Goal: Task Accomplishment & Management: Manage account settings

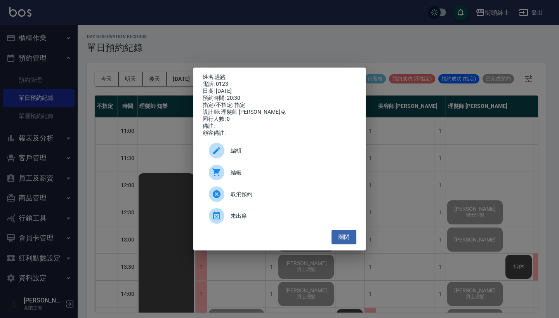
scroll to position [2, 0]
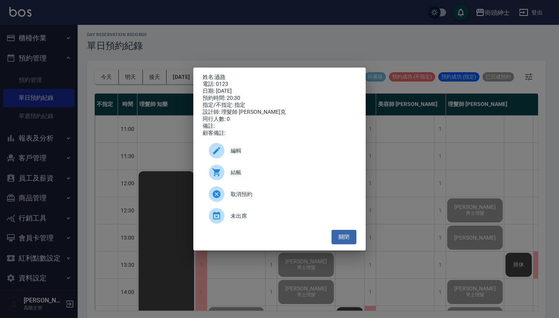
click at [145, 59] on div "姓名: 過路 電話: 0123 日期: 2025/10/04 預約時間: 20:30 指定/不指定: 指定 設計師: 理髮師 Vic 維克 同行人數: 0 備…" at bounding box center [279, 159] width 559 height 318
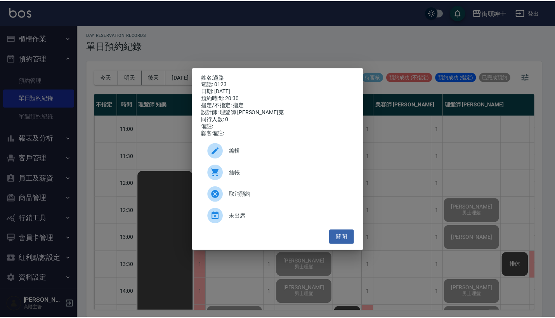
scroll to position [382, 0]
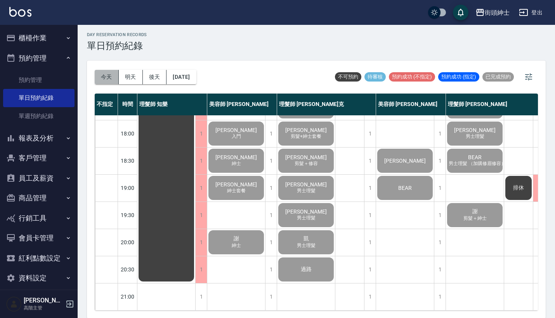
click at [111, 74] on button "今天" at bounding box center [107, 77] width 24 height 14
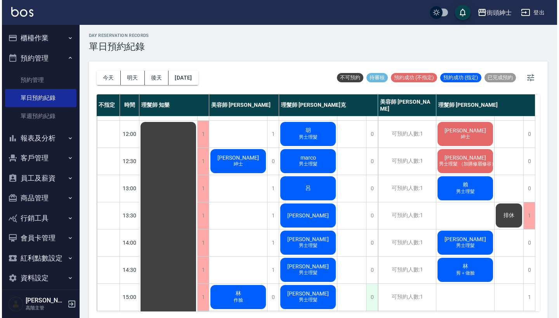
scroll to position [46, 0]
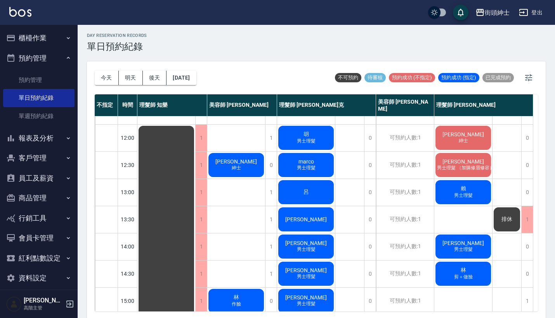
click at [244, 166] on div "李 紳士" at bounding box center [236, 165] width 58 height 26
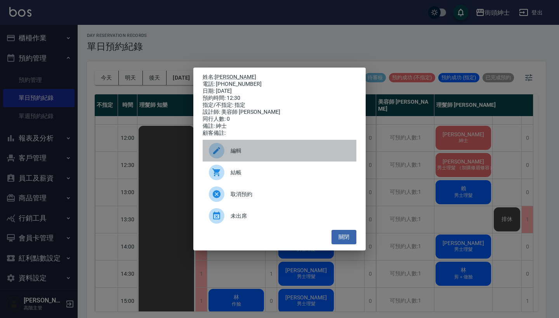
click at [269, 152] on span "編輯" at bounding box center [291, 151] width 120 height 8
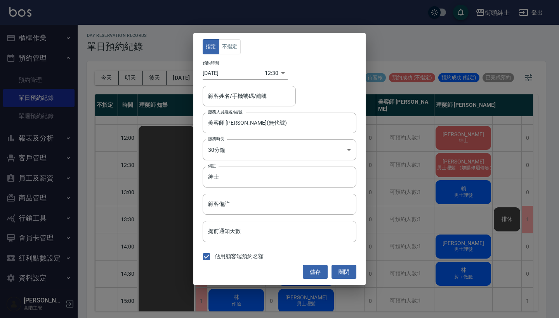
type input "李/0225317777"
click at [260, 174] on input "紳士" at bounding box center [280, 177] width 154 height 21
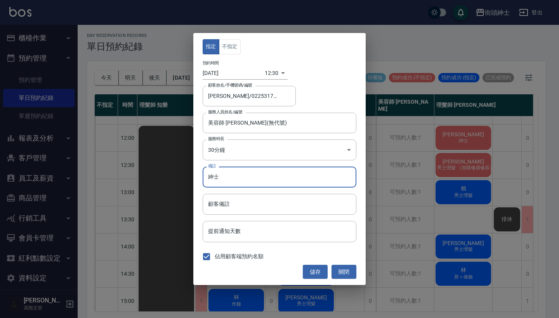
click at [275, 71] on body "街頭紳士 登出 櫃檯作業 打帳單 帳單列表 掛單列表 座位開單 營業儀表板 現金收支登錄 高階收支登錄 材料自購登錄 每日結帳 排班表 現場電腦打卡 掃碼打卡…" at bounding box center [279, 159] width 559 height 320
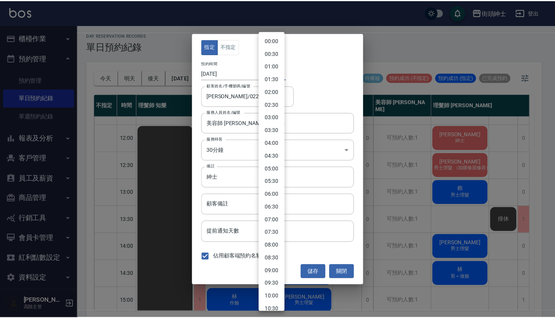
scroll to position [190, 0]
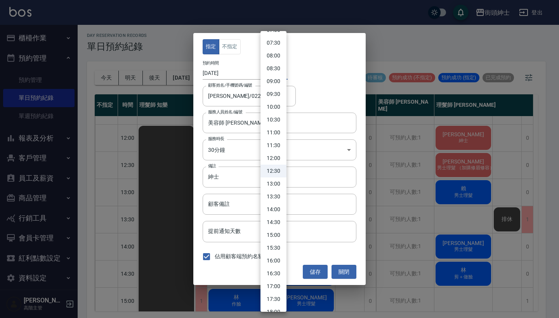
click at [313, 110] on div at bounding box center [279, 159] width 559 height 318
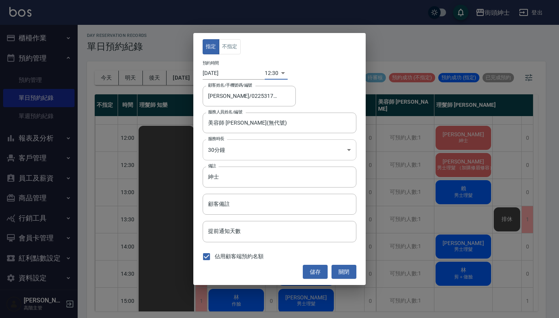
click at [260, 156] on body "街頭紳士 登出 櫃檯作業 打帳單 帳單列表 掛單列表 座位開單 營業儀表板 現金收支登錄 高階收支登錄 材料自購登錄 每日結帳 排班表 現場電腦打卡 掃碼打卡…" at bounding box center [279, 159] width 559 height 320
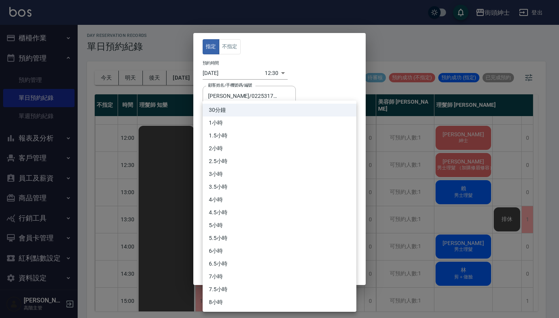
click at [266, 121] on li "1小時" at bounding box center [280, 122] width 154 height 13
type input "2"
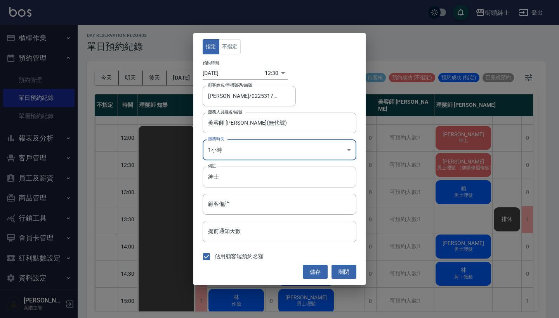
click at [255, 182] on input "紳士" at bounding box center [280, 177] width 154 height 21
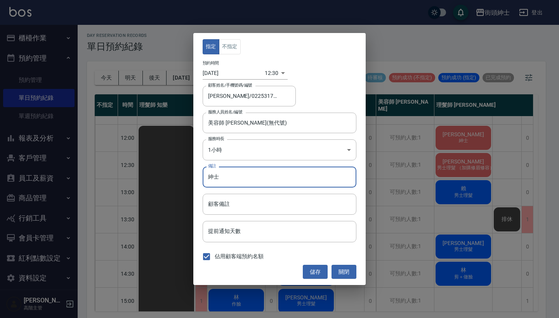
type input "紳"
type input "y"
type input "脧"
type input "尊榮"
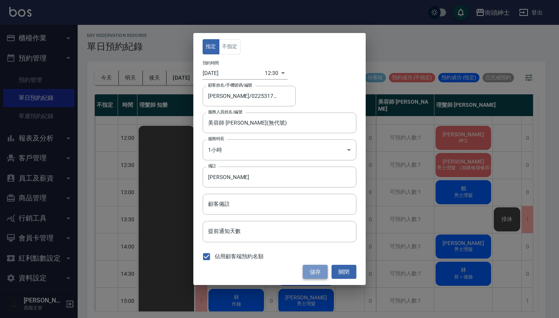
click at [316, 274] on button "儲存" at bounding box center [315, 272] width 25 height 14
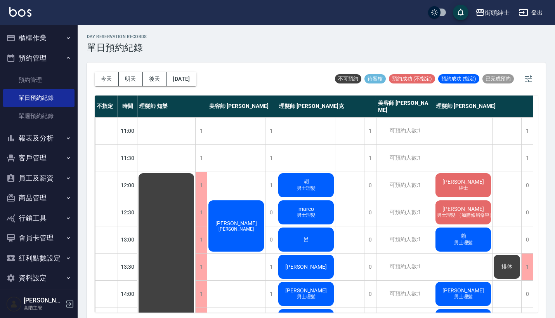
scroll to position [0, 0]
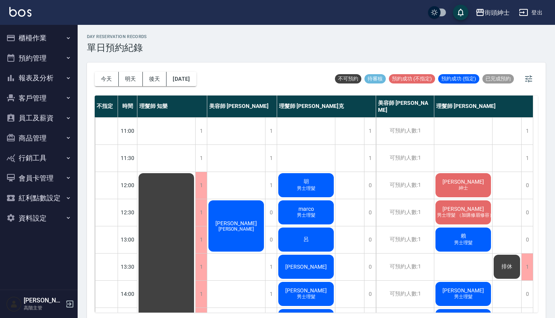
click at [53, 40] on button "櫃檯作業" at bounding box center [38, 38] width 71 height 20
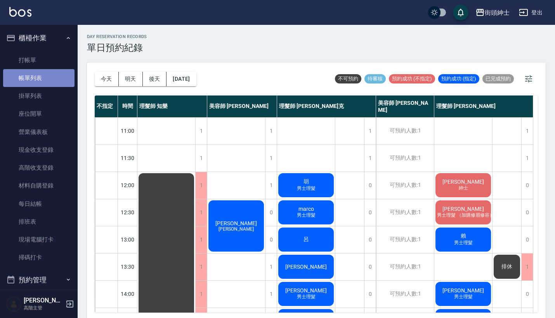
click at [53, 78] on link "帳單列表" at bounding box center [38, 78] width 71 height 18
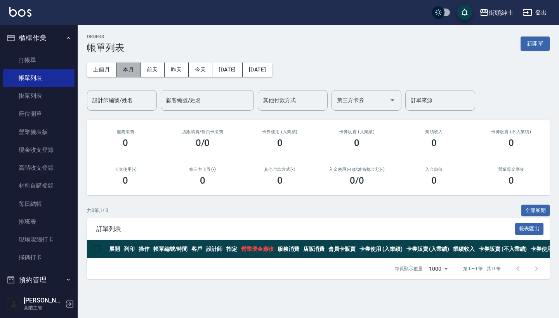
click at [132, 69] on button "本月" at bounding box center [128, 70] width 24 height 14
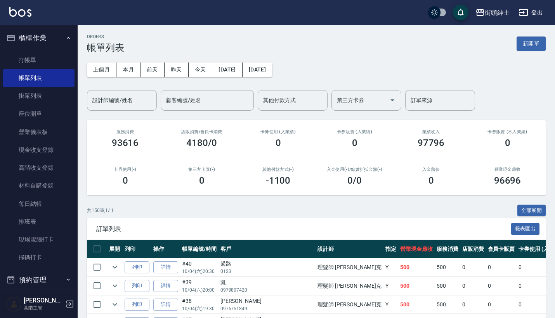
click at [65, 40] on icon "button" at bounding box center [68, 38] width 6 height 6
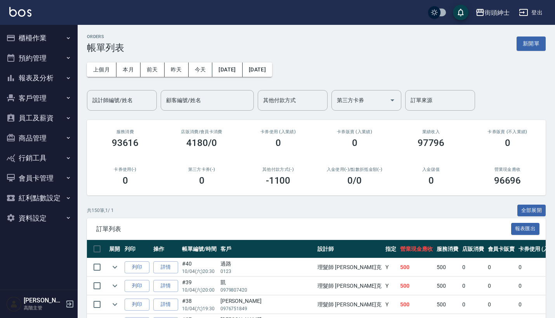
click at [53, 50] on button "預約管理" at bounding box center [38, 58] width 71 height 20
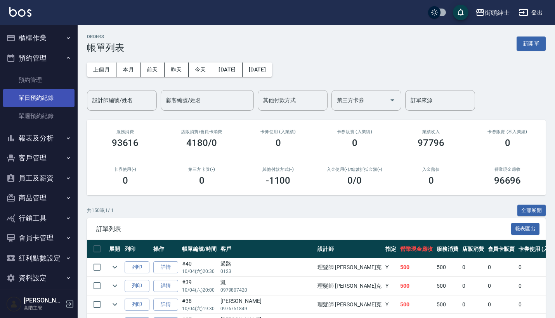
click at [51, 100] on link "單日預約紀錄" at bounding box center [38, 98] width 71 height 18
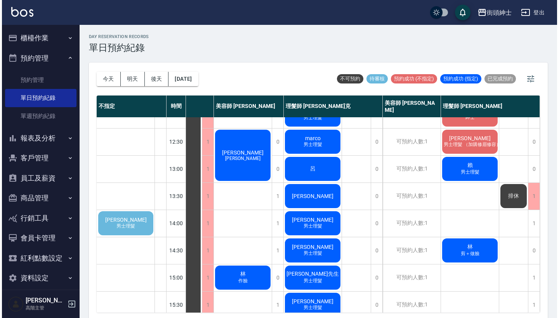
scroll to position [71, 46]
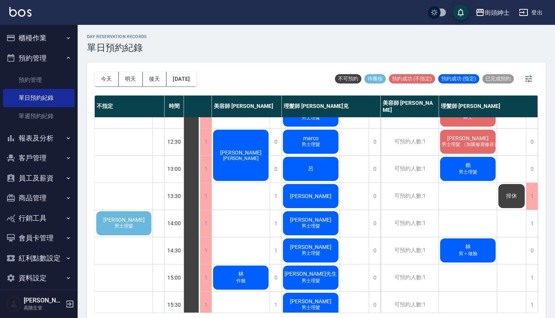
click at [133, 215] on div "陳昱霖 男士理髮" at bounding box center [123, 223] width 57 height 26
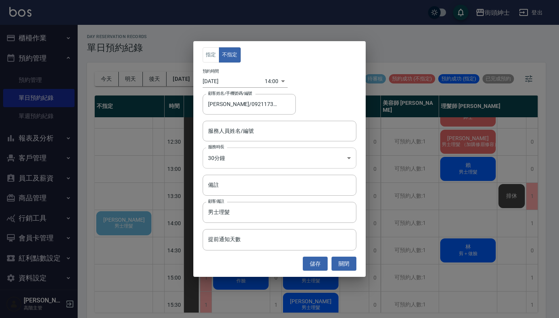
type input "陳昱霖/0921173831"
click at [237, 129] on div "服務人員姓名/編號 服務人員姓名/編號" at bounding box center [280, 131] width 154 height 21
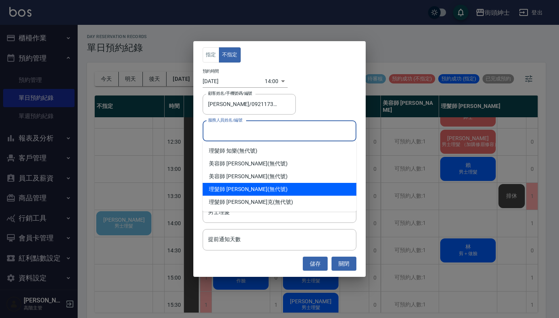
click at [248, 191] on div "理髮師 eric (無代號)" at bounding box center [280, 189] width 154 height 13
type input "理髮師 eric(無代號)"
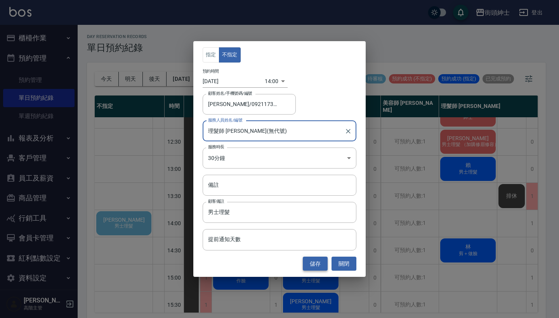
click at [317, 266] on button "儲存" at bounding box center [315, 264] width 25 height 14
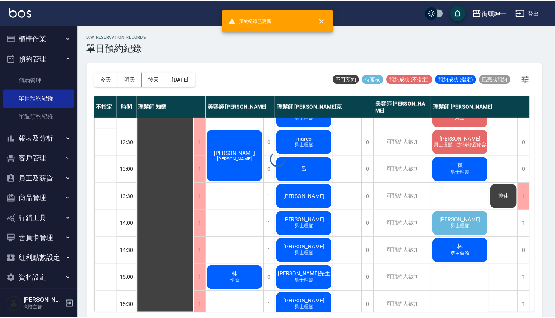
scroll to position [71, 0]
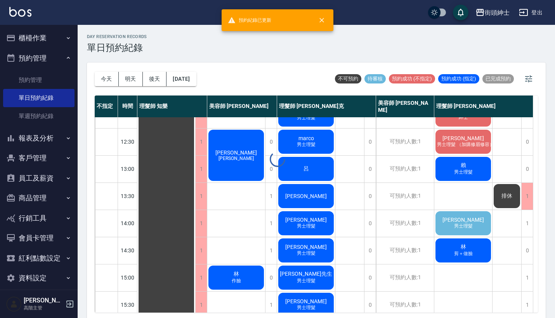
click at [447, 220] on div "陳昱霖 男士理髮" at bounding box center [463, 223] width 58 height 26
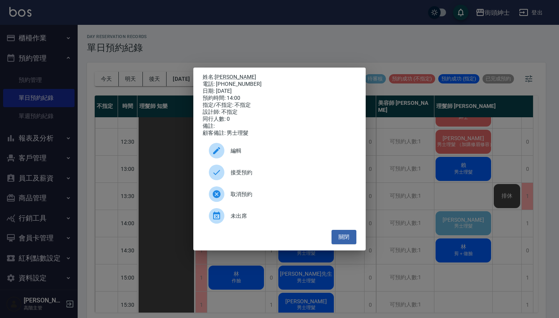
click at [281, 170] on div "接受預約" at bounding box center [280, 173] width 154 height 22
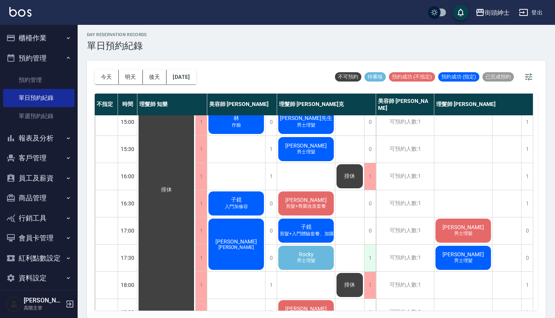
scroll to position [261, 0]
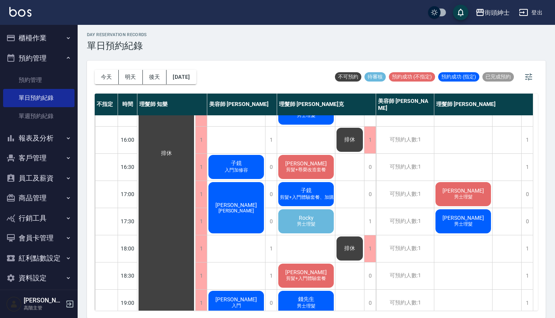
click at [318, 226] on div "Rocky 男士理髮" at bounding box center [306, 221] width 58 height 26
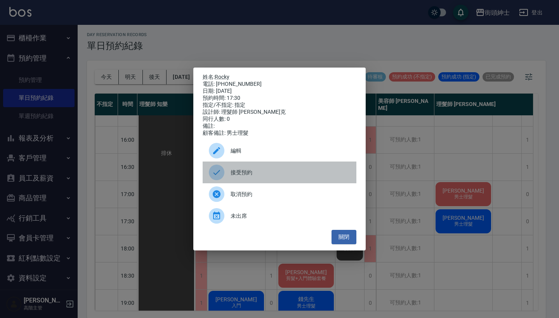
click at [254, 170] on div "接受預約" at bounding box center [280, 173] width 154 height 22
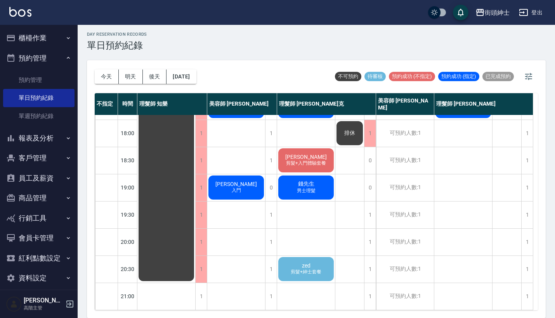
scroll to position [2, 0]
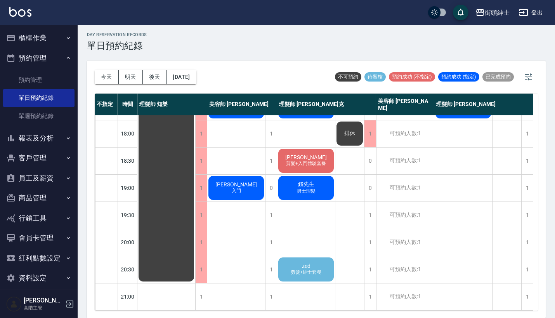
click at [307, 269] on span "剪髮+紳士套餐" at bounding box center [306, 272] width 34 height 7
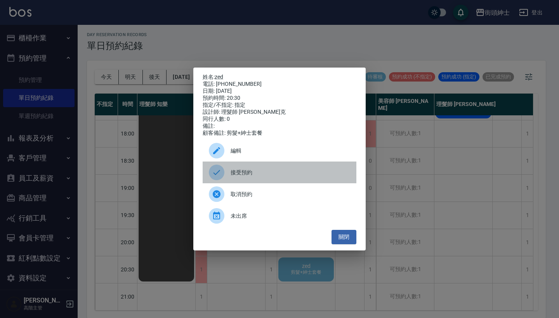
click at [293, 173] on span "接受預約" at bounding box center [291, 172] width 120 height 8
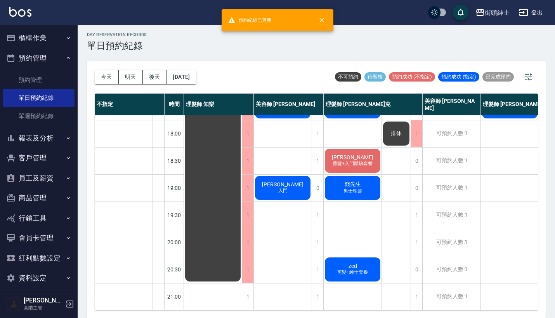
click at [343, 261] on div "zed 剪髮+紳士套餐" at bounding box center [353, 269] width 58 height 26
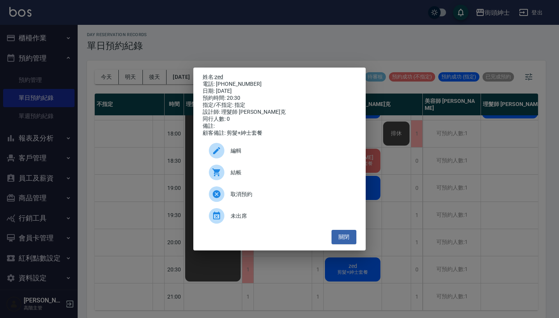
click at [220, 81] on div "電話: 0905186790" at bounding box center [280, 84] width 154 height 7
click at [220, 76] on link "zed" at bounding box center [219, 77] width 9 height 6
click at [220, 77] on link "zed" at bounding box center [219, 77] width 9 height 6
click at [391, 116] on div "姓名: zed 電話: 0905186790 日期: 2025/10/06 預約時間: 20:30 指定/不指定: 指定 設計師: 理髮師 Vic 維克 同行…" at bounding box center [279, 159] width 559 height 318
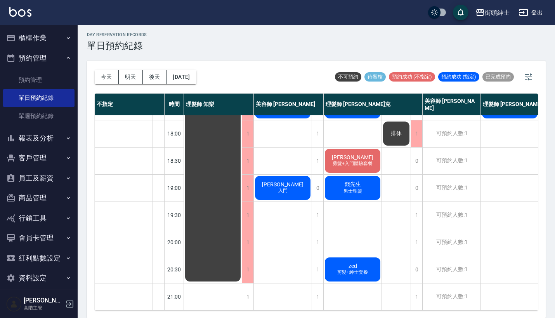
click at [370, 262] on div "zed 剪髮+紳士套餐" at bounding box center [353, 269] width 58 height 26
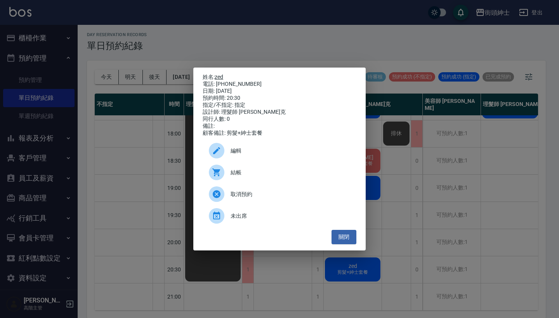
drag, startPoint x: 252, startPoint y: 81, endPoint x: 217, endPoint y: 76, distance: 35.6
click at [217, 76] on div "姓名: zed 電話: 0905186790 日期: 2025/10/06 預約時間: 20:30 指定/不指定: 指定 設計師: 理髮師 Vic 維克 同行…" at bounding box center [280, 105] width 154 height 63
copy div "姓名: zed 電話: 0905186790"
click at [248, 40] on div "姓名: zed 電話: 0905186790 日期: 2025/10/06 預約時間: 20:30 指定/不指定: 指定 設計師: 理髮師 Vic 維克 同行…" at bounding box center [279, 159] width 559 height 318
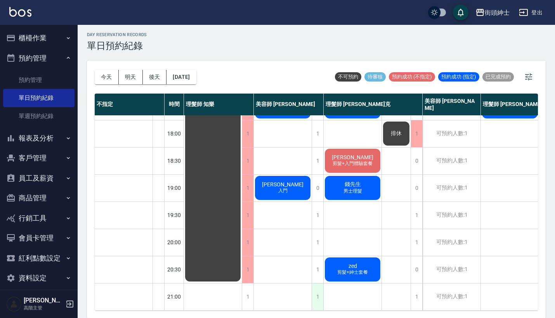
click at [319, 283] on div "1" at bounding box center [318, 296] width 12 height 27
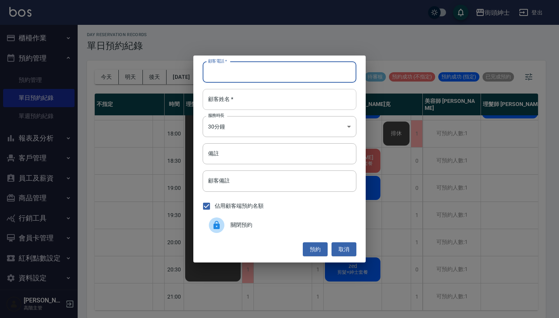
paste input "zed 電話: 0905186790"
type input "zed 電話: 0905186790"
paste input "zed 電話: 0905186790"
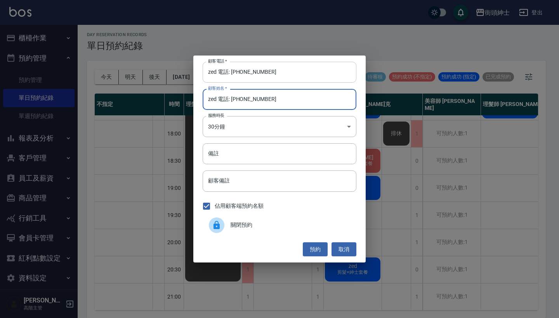
type input "zed 電話: 0905186790"
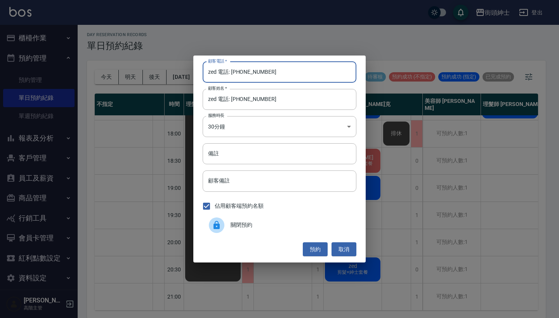
drag, startPoint x: 230, startPoint y: 72, endPoint x: 199, endPoint y: 71, distance: 31.5
click at [199, 72] on div "顧客電話   * zed 電話: 0905186790 顧客電話   * 顧客姓名   * zed 電話: 0905186790 顧客姓名   * 服務時長 …" at bounding box center [279, 159] width 172 height 207
type input "0905186790"
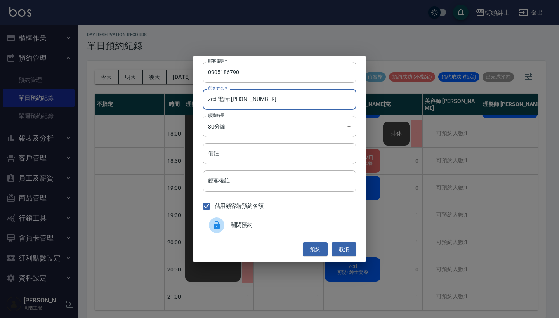
drag, startPoint x: 265, startPoint y: 100, endPoint x: 218, endPoint y: 101, distance: 47.4
click at [218, 101] on input "zed 電話: 0905186790" at bounding box center [280, 99] width 154 height 21
type input "zed"
click at [311, 244] on button "預約" at bounding box center [315, 249] width 25 height 14
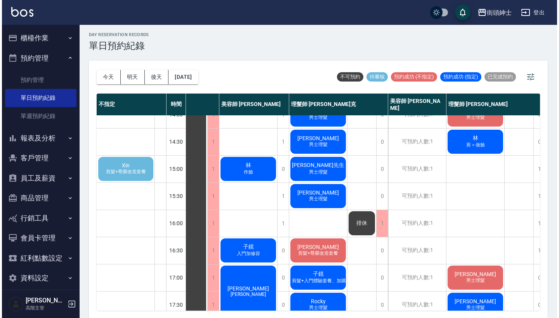
scroll to position [174, 36]
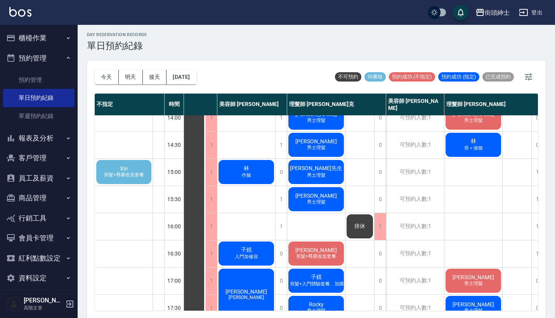
click at [122, 165] on span "Xin" at bounding box center [123, 168] width 11 height 6
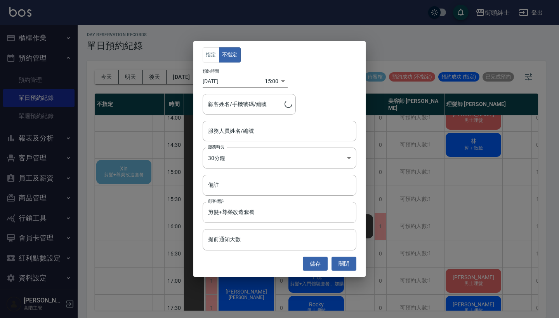
type input "Xin/0909769129"
click at [251, 125] on input "服務人員姓名/編號" at bounding box center [279, 131] width 147 height 14
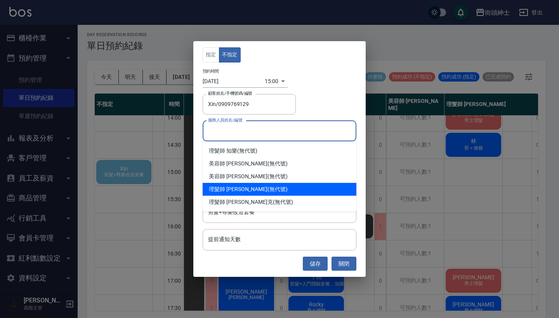
click at [250, 191] on div "理髮師 eric (無代號)" at bounding box center [280, 189] width 154 height 13
type input "理髮師 [PERSON_NAME](無代號)"
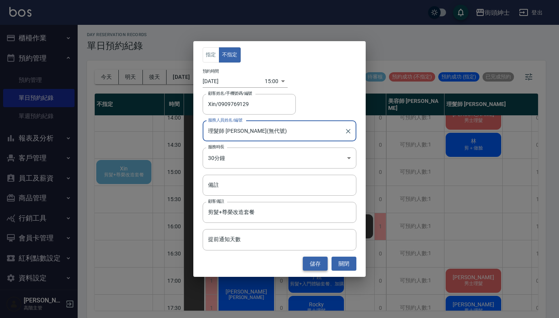
click at [317, 259] on button "儲存" at bounding box center [315, 264] width 25 height 14
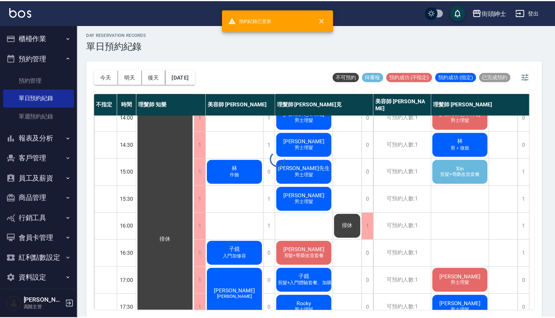
scroll to position [174, 0]
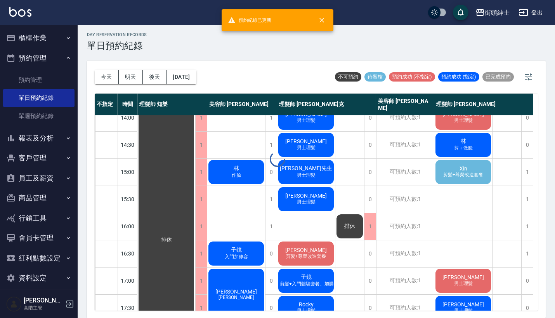
click at [477, 170] on div "Xin 剪髮+尊榮改造套餐" at bounding box center [463, 172] width 58 height 26
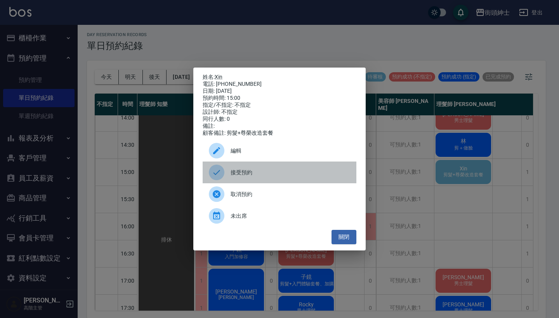
click at [280, 177] on span "接受預約" at bounding box center [291, 172] width 120 height 8
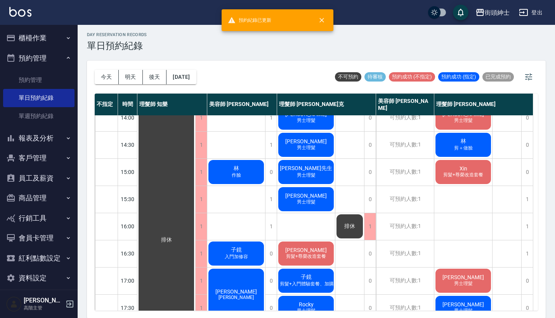
click at [459, 178] on div "Xin 剪髮+尊榮改造套餐" at bounding box center [463, 172] width 58 height 26
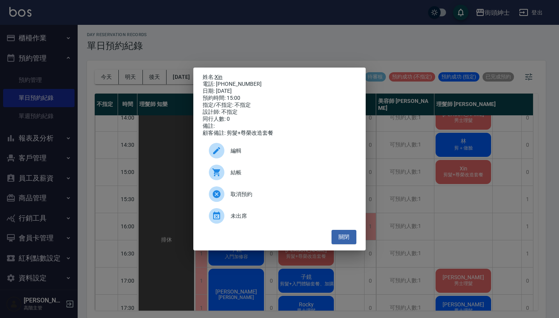
drag, startPoint x: 252, startPoint y: 83, endPoint x: 217, endPoint y: 77, distance: 35.4
click at [217, 77] on div "姓名: Xin 電話: 0909769129 日期: 2025/10/06 預約時間: 15:00 指定/不指定: 不指定 設計師: 不指定 同行人數: 0 …" at bounding box center [280, 105] width 154 height 63
copy div "姓名: Xin 電話: 0909769129"
click at [257, 55] on div "姓名: Xin 電話: 0909769129 日期: 2025/10/06 預約時間: 15:00 指定/不指定: 不指定 設計師: 不指定 同行人數: 0 …" at bounding box center [279, 159] width 559 height 318
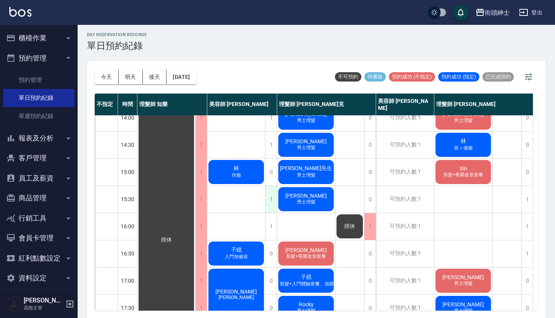
click at [272, 195] on div "1" at bounding box center [271, 199] width 12 height 27
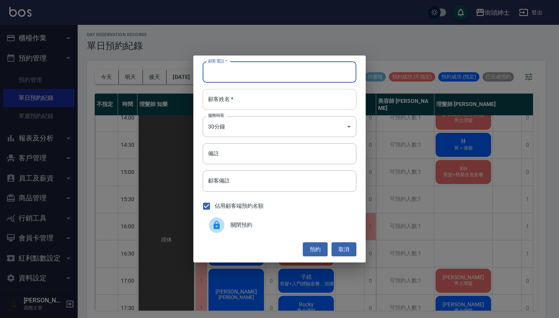
paste input "Xin 電話: 0909769129"
type input "Xin 電話: 0909769129"
paste input "Xin 電話: 0909769129"
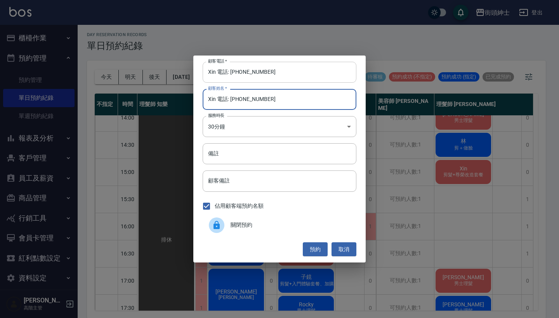
type input "Xin 電話: 0909769129"
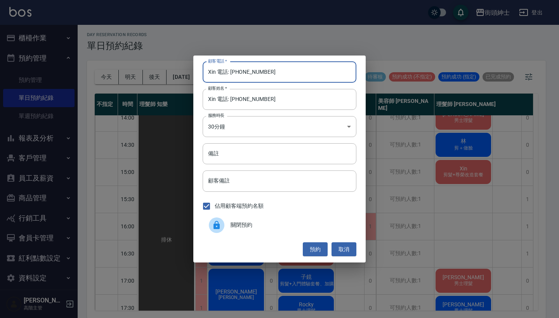
drag, startPoint x: 231, startPoint y: 72, endPoint x: 191, endPoint y: 71, distance: 40.0
click at [192, 71] on div "顧客電話   * Xin 電話: 0909769129 顧客電話   * 顧客姓名   * Xin 電話: 0909769129 顧客姓名   * 服務時長 …" at bounding box center [279, 159] width 559 height 318
type input "0909769129"
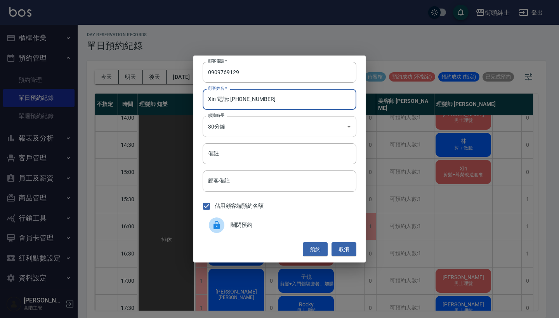
drag, startPoint x: 295, startPoint y: 97, endPoint x: 215, endPoint y: 97, distance: 79.6
click at [215, 97] on input "Xin 電話: 0909769129" at bounding box center [280, 99] width 154 height 21
type input "Xin"
click at [245, 121] on body "街頭紳士 登出 櫃檯作業 打帳單 帳單列表 掛單列表 座位開單 營業儀表板 現金收支登錄 高階收支登錄 材料自購登錄 每日結帳 排班表 現場電腦打卡 掃碼打卡…" at bounding box center [279, 158] width 559 height 320
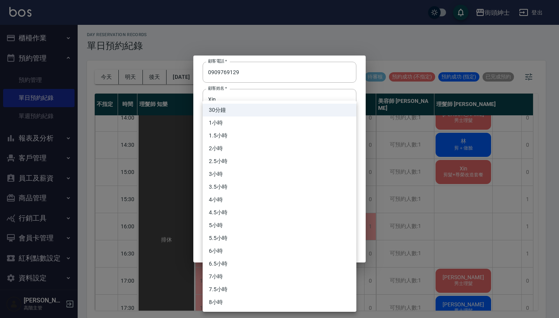
click at [250, 124] on li "1小時" at bounding box center [280, 122] width 154 height 13
type input "2"
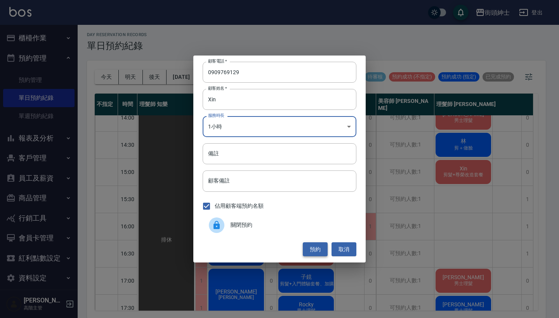
click at [312, 249] on button "預約" at bounding box center [315, 249] width 25 height 14
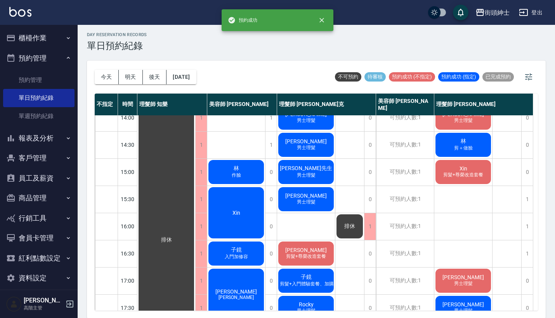
scroll to position [201, 0]
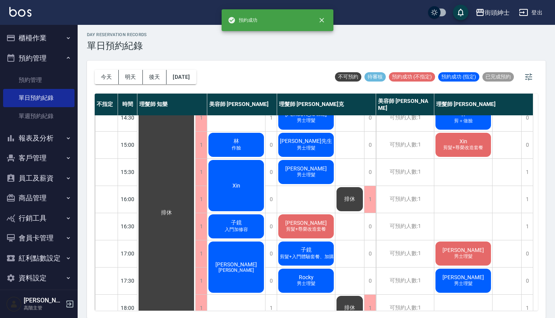
click at [236, 171] on div "Xin" at bounding box center [236, 186] width 58 height 54
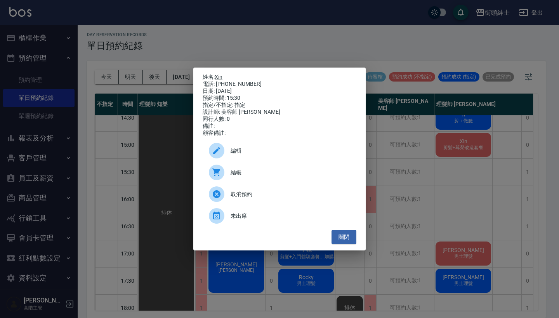
click at [265, 149] on div "編輯" at bounding box center [280, 151] width 154 height 22
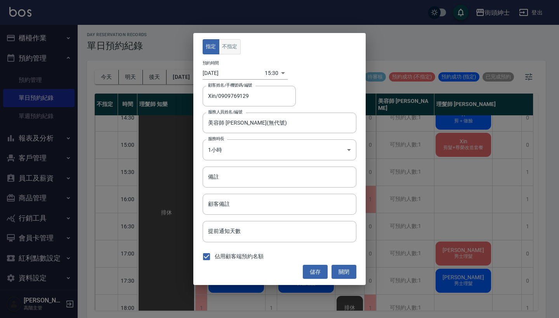
click at [235, 48] on button "不指定" at bounding box center [230, 46] width 22 height 15
click at [319, 266] on button "儲存" at bounding box center [315, 272] width 25 height 14
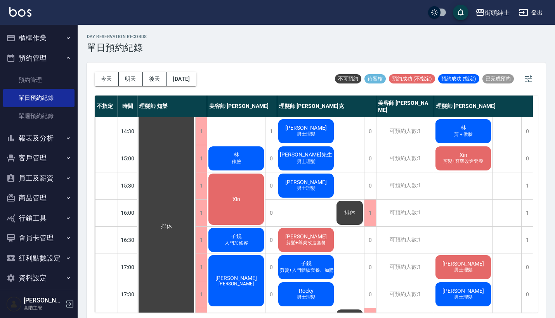
scroll to position [190, 0]
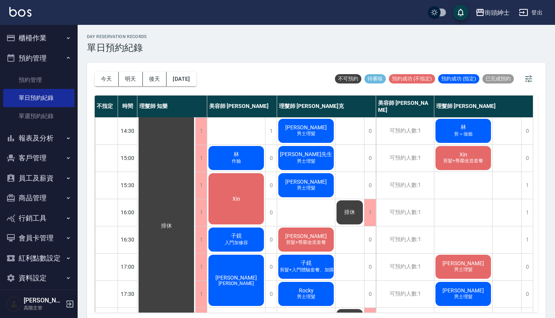
click at [466, 161] on span "剪髮+尊榮改造套餐" at bounding box center [463, 161] width 43 height 7
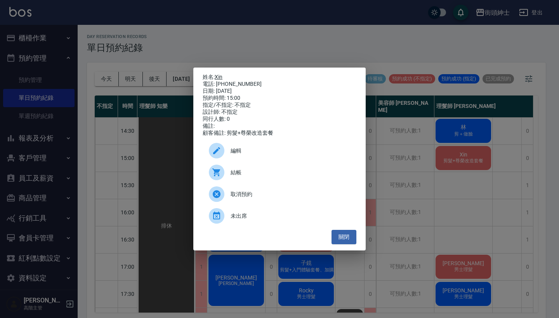
click at [219, 75] on link "Xin" at bounding box center [219, 77] width 8 height 6
click at [231, 48] on div "姓名: Xin 電話: 0909769129 日期: 2025/10/06 預約時間: 15:00 指定/不指定: 不指定 設計師: 不指定 同行人數: 0 …" at bounding box center [279, 159] width 559 height 318
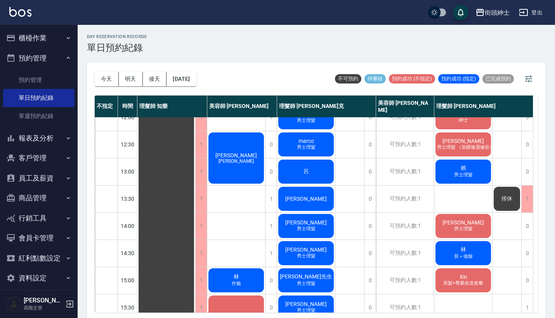
scroll to position [167, 0]
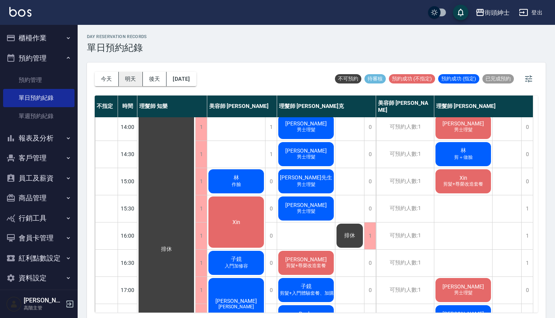
click at [130, 81] on button "明天" at bounding box center [131, 79] width 24 height 14
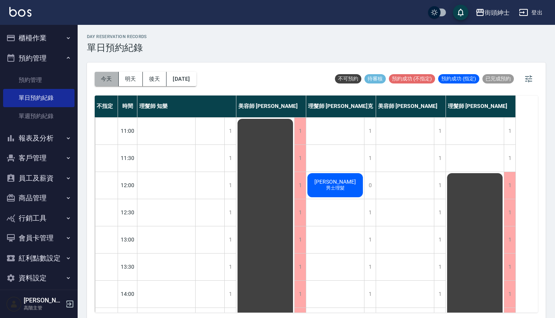
click at [108, 74] on button "今天" at bounding box center [107, 79] width 24 height 14
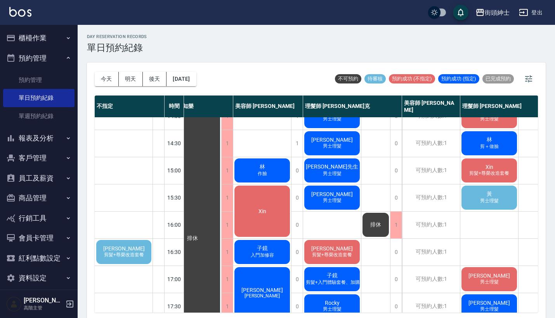
scroll to position [178, 21]
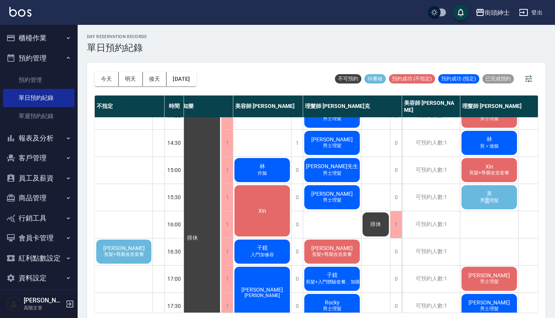
click at [487, 198] on span "男士理髮" at bounding box center [490, 200] width 22 height 7
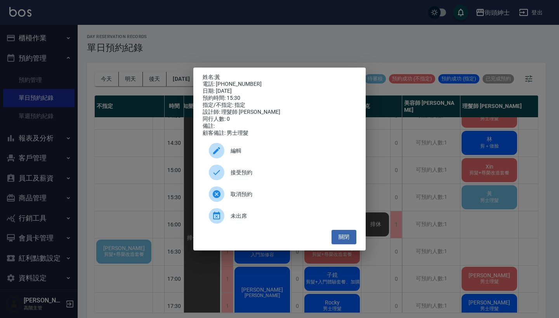
click at [479, 200] on div "姓名: 黃 電話: 0926503211 日期: 2025/10/06 預約時間: 15:30 指定/不指定: 指定 設計師: 理髮師 eric 同行人數: …" at bounding box center [279, 159] width 559 height 318
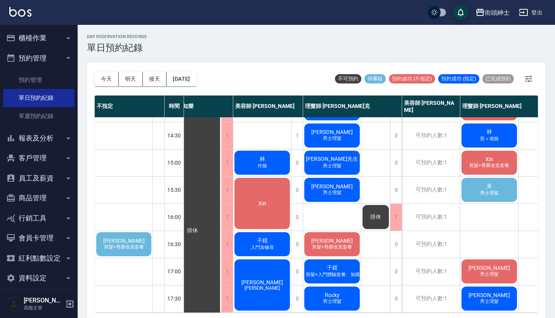
scroll to position [188, 21]
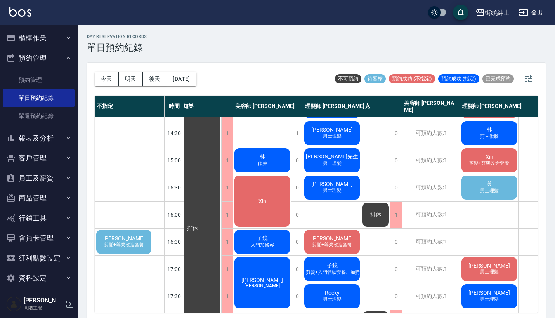
click at [486, 186] on span "黃" at bounding box center [489, 184] width 9 height 7
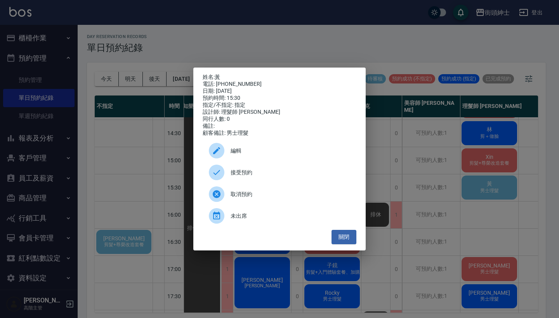
click at [269, 177] on span "接受預約" at bounding box center [291, 172] width 120 height 8
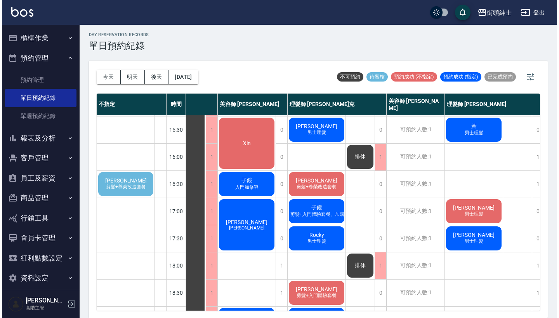
scroll to position [239, 38]
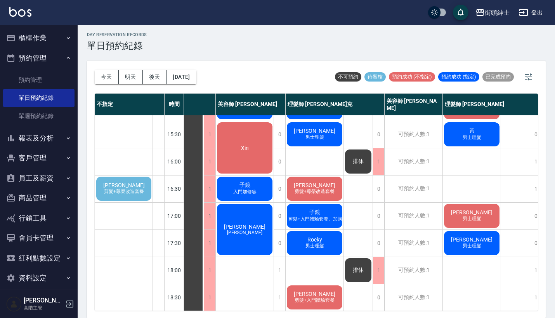
click at [123, 195] on span "剪髮+尊榮改造套餐" at bounding box center [123, 191] width 43 height 7
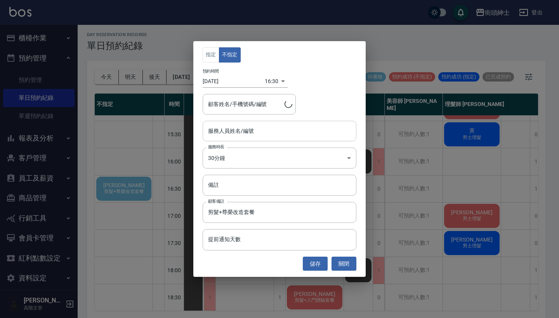
type input "王冠傑/0938576266"
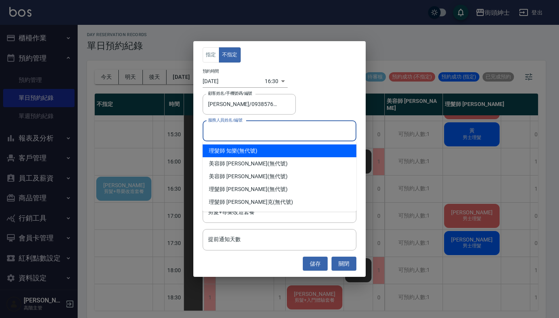
click at [245, 128] on input "服務人員姓名/編號" at bounding box center [279, 131] width 147 height 14
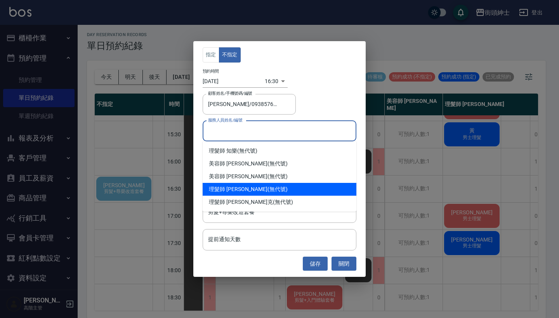
click at [247, 184] on div "理髮師 eric (無代號)" at bounding box center [280, 189] width 154 height 13
type input "理髮師 [PERSON_NAME](無代號)"
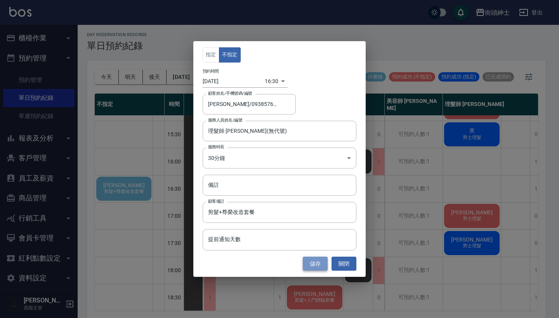
click at [318, 261] on button "儲存" at bounding box center [315, 264] width 25 height 14
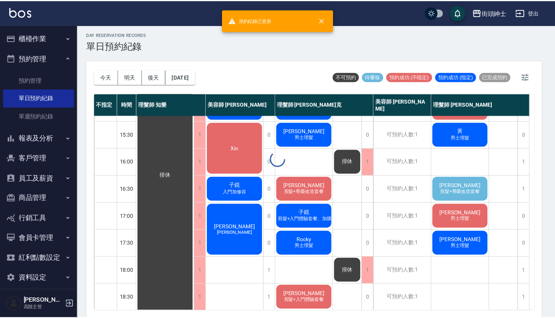
scroll to position [239, 0]
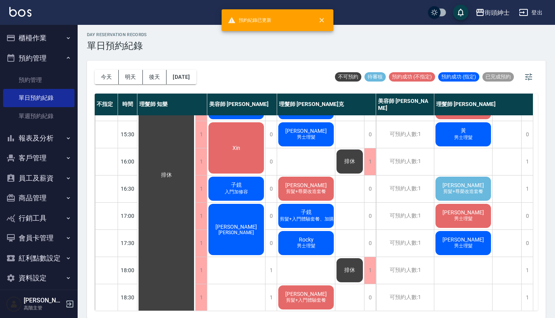
click at [460, 187] on span "[PERSON_NAME]" at bounding box center [463, 185] width 45 height 6
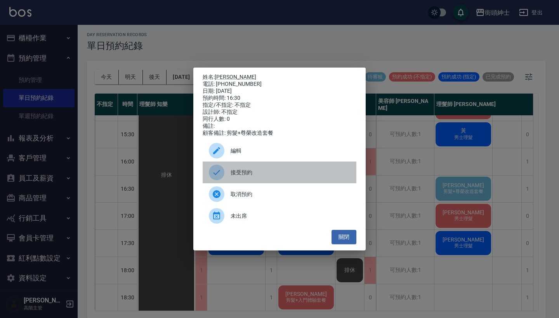
click at [245, 174] on span "接受預約" at bounding box center [291, 172] width 120 height 8
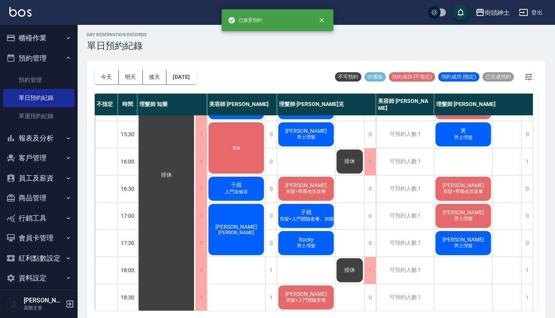
click at [485, 195] on div "王冠傑 剪髮+尊榮改造套餐" at bounding box center [463, 188] width 58 height 26
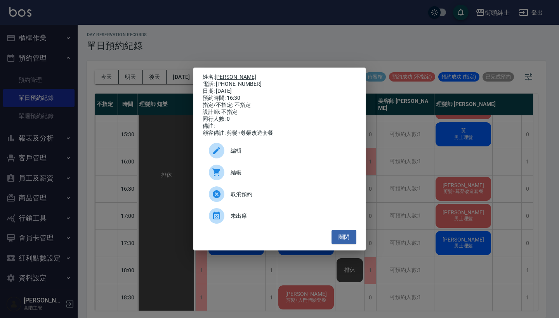
drag, startPoint x: 248, startPoint y: 80, endPoint x: 217, endPoint y: 77, distance: 31.6
click at [217, 77] on div "姓名: 王冠傑 電話: 0938576266 日期: 2025/10/06 預約時間: 16:30 指定/不指定: 不指定 設計師: 不指定 同行人數: 0 …" at bounding box center [280, 105] width 154 height 63
copy div "姓名: 王冠傑 電話: 0938576266"
click at [305, 49] on div "姓名: 王冠傑 電話: 0938576266 日期: 2025/10/06 預約時間: 16:30 指定/不指定: 不指定 設計師: 不指定 同行人數: 0 …" at bounding box center [279, 159] width 559 height 318
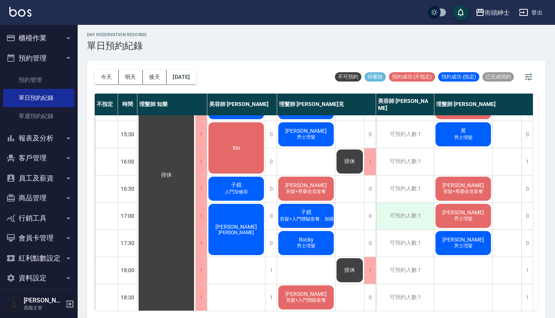
click at [385, 203] on div "可預約人數:1" at bounding box center [405, 216] width 58 height 27
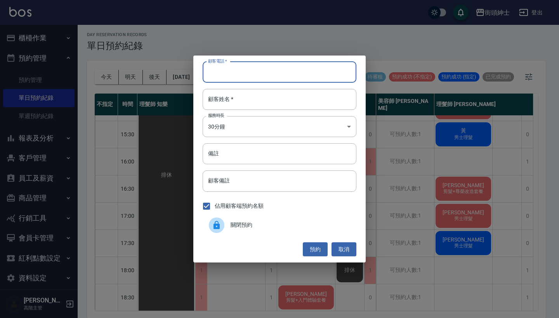
paste input "王冠傑 電話: 0938576266"
type input "王冠傑 電話: 0938576266"
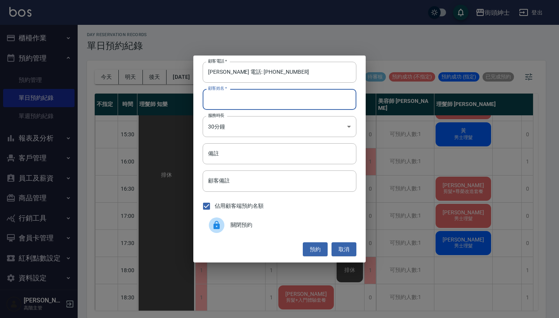
paste input "王冠傑 電話: 0938576266"
type input "王冠傑 電話: 0938576266"
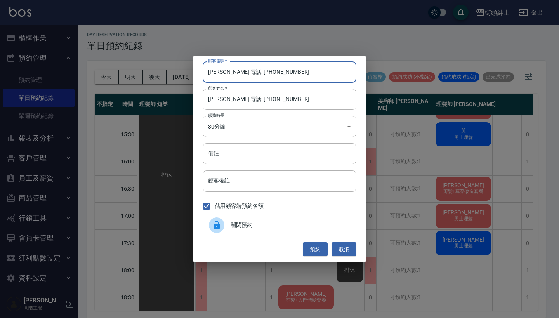
drag, startPoint x: 239, startPoint y: 73, endPoint x: 198, endPoint y: 68, distance: 40.8
click at [198, 68] on div "顧客電話   * 王冠傑 電話: 0938576266 顧客電話   * 顧客姓名   * 王冠傑 電話: 0938576266 顧客姓名   * 服務時長 …" at bounding box center [279, 159] width 172 height 207
type input "0938576266"
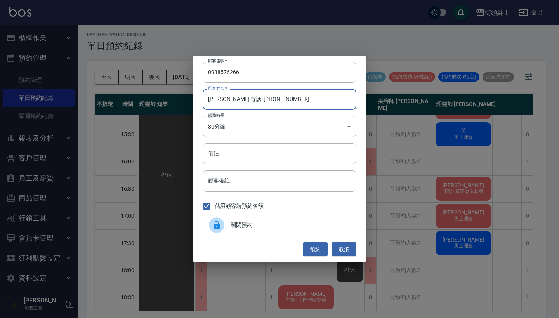
drag, startPoint x: 287, startPoint y: 106, endPoint x: 226, endPoint y: 97, distance: 62.0
click at [226, 97] on input "王冠傑 電話: 0938576266" at bounding box center [280, 99] width 154 height 21
type input "[PERSON_NAME]"
click at [244, 156] on input "備註" at bounding box center [280, 153] width 154 height 21
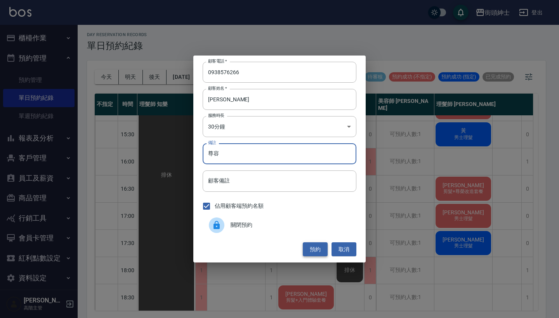
type input "尊容"
click at [313, 246] on button "預約" at bounding box center [315, 249] width 25 height 14
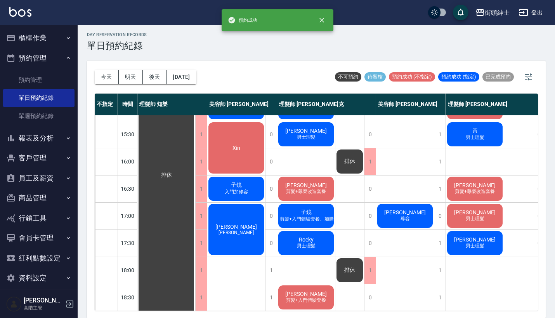
click at [407, 212] on span "[PERSON_NAME]" at bounding box center [405, 212] width 45 height 6
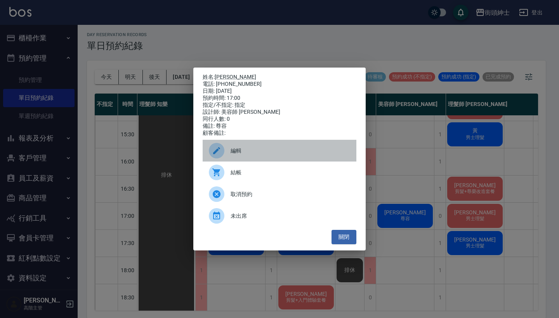
click at [280, 155] on span "編輯" at bounding box center [291, 151] width 120 height 8
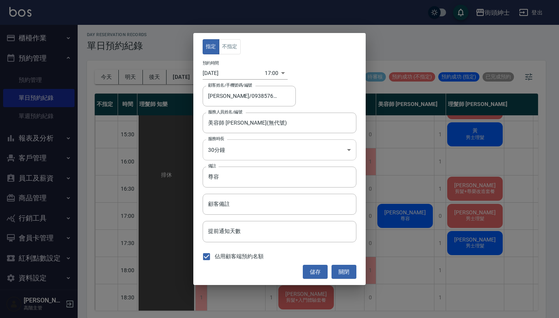
click at [261, 144] on body "街頭紳士 登出 櫃檯作業 打帳單 帳單列表 掛單列表 座位開單 營業儀表板 現金收支登錄 高階收支登錄 材料自購登錄 每日結帳 排班表 現場電腦打卡 掃碼打卡…" at bounding box center [279, 158] width 559 height 320
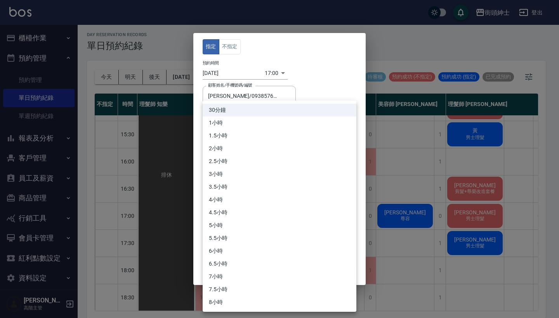
click at [259, 122] on li "1小時" at bounding box center [280, 122] width 154 height 13
type input "2"
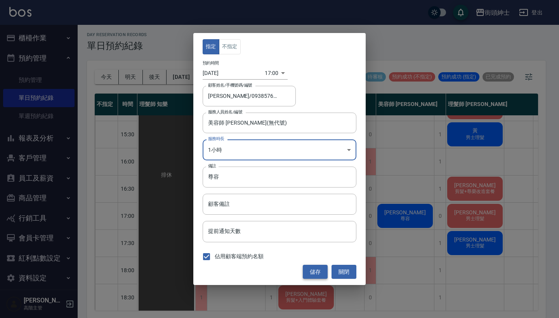
click at [315, 265] on button "儲存" at bounding box center [315, 272] width 25 height 14
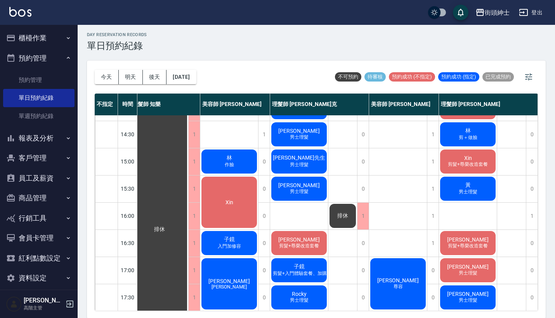
scroll to position [146, 11]
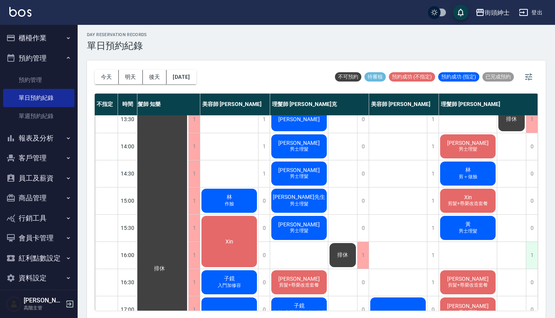
click at [531, 257] on div "1" at bounding box center [532, 255] width 12 height 27
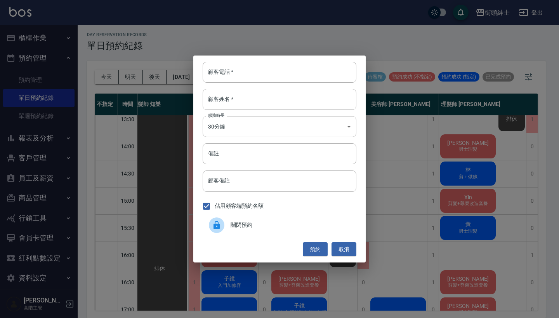
click at [326, 220] on div "關閉預約" at bounding box center [280, 225] width 154 height 22
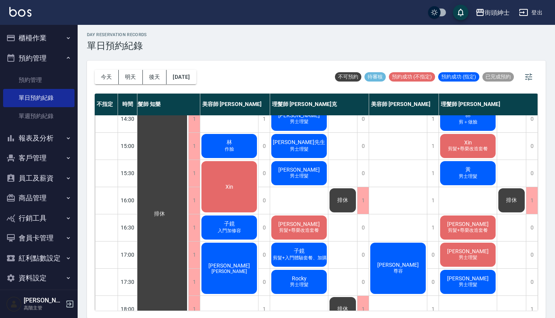
scroll to position [223, 11]
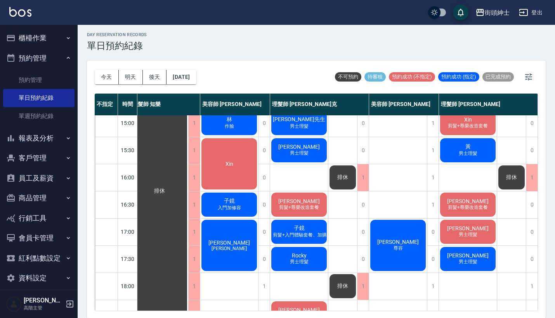
click at [225, 161] on span "Xin" at bounding box center [229, 164] width 11 height 6
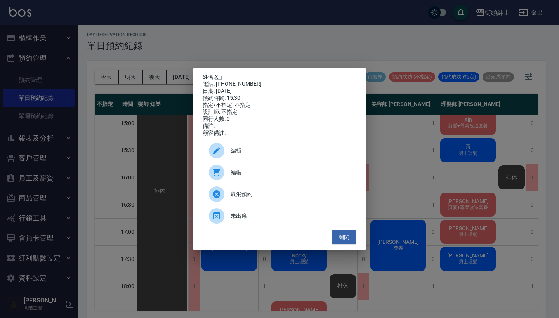
click at [257, 151] on span "編輯" at bounding box center [291, 151] width 120 height 8
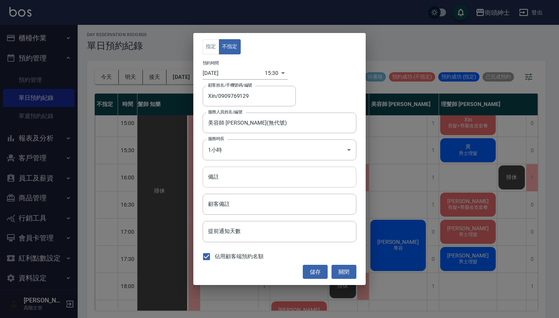
click at [250, 177] on input "備註" at bounding box center [280, 177] width 154 height 21
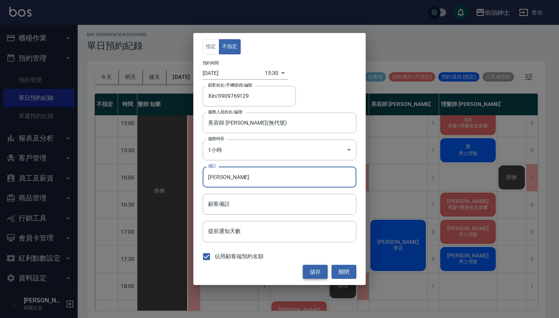
type input "尊榮"
click at [314, 273] on button "儲存" at bounding box center [315, 272] width 25 height 14
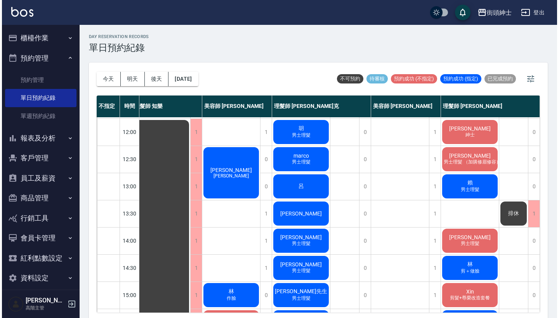
scroll to position [19, 7]
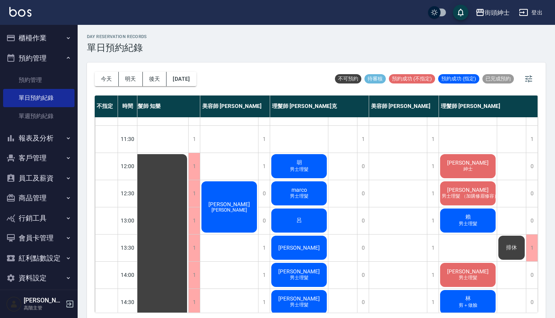
click at [445, 194] on span "男士理髮 （加購修眉修容）" at bounding box center [469, 196] width 60 height 7
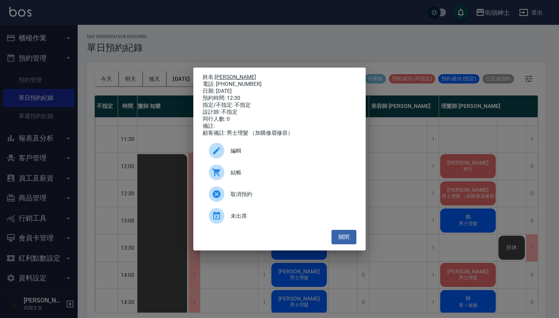
drag, startPoint x: 237, startPoint y: 80, endPoint x: 218, endPoint y: 76, distance: 19.6
click at [218, 76] on div "姓名: 余秉憲 電話: 0976761024 日期: 2025/10/06 預約時間: 12:30 指定/不指定: 不指定 設計師: 不指定 同行人數: 0 …" at bounding box center [280, 105] width 154 height 63
copy div "姓名: 余秉憲 電話: 0976761024"
click at [307, 28] on div "姓名: 余秉憲 電話: 0976761024 日期: 2025/10/06 預約時間: 12:30 指定/不指定: 不指定 設計師: 不指定 同行人數: 0 …" at bounding box center [279, 159] width 559 height 318
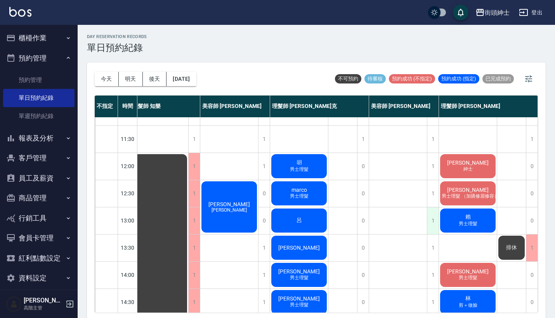
click at [432, 222] on div "1" at bounding box center [433, 220] width 12 height 27
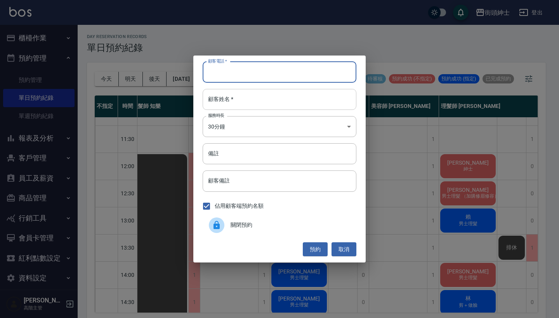
paste input "余秉憲 電話: 0976761024"
type input "余秉憲 電話: 0976761024"
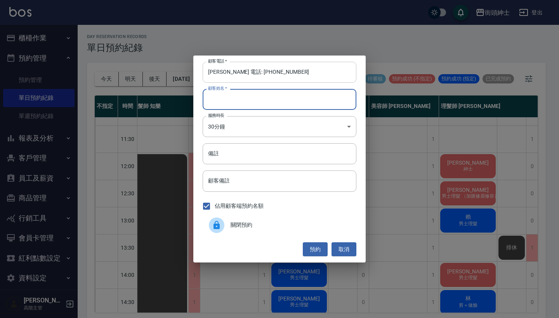
paste input "余秉憲 電話: 0976761024"
type input "余秉憲 電話: 0976761024"
drag, startPoint x: 239, startPoint y: 73, endPoint x: 205, endPoint y: 68, distance: 34.2
click at [208, 71] on input "余秉憲 電話: 0976761024" at bounding box center [280, 72] width 154 height 21
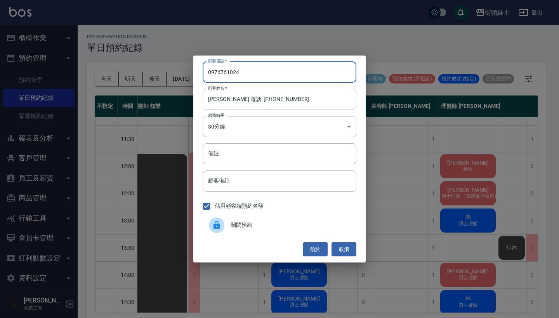
type input "0976761024"
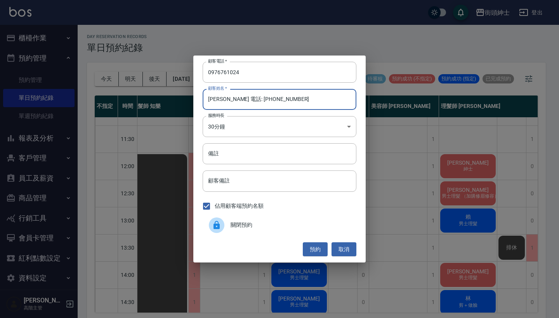
drag, startPoint x: 306, startPoint y: 102, endPoint x: 227, endPoint y: 99, distance: 79.3
click at [227, 99] on input "余秉憲 電話: 0976761024" at bounding box center [280, 99] width 154 height 21
type input "余秉憲"
click at [316, 248] on button "預約" at bounding box center [315, 249] width 25 height 14
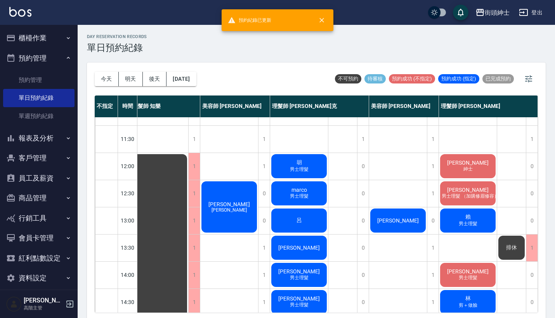
click at [406, 222] on span "余秉憲" at bounding box center [398, 220] width 45 height 6
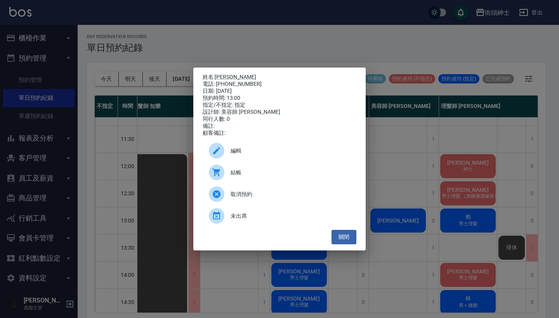
click at [280, 151] on span "編輯" at bounding box center [291, 151] width 120 height 8
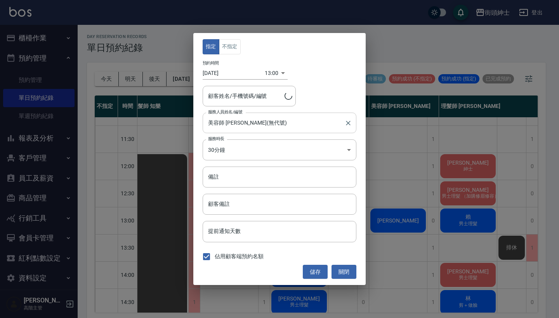
type input "余秉憲/0976761024"
click at [429, 163] on div "指定 不指定 預約時間 2025/10/06 13:00 1759726800000 顧客姓名/手機號碼/編號 余秉憲/0976761024 顧客姓名/手機號…" at bounding box center [279, 159] width 559 height 318
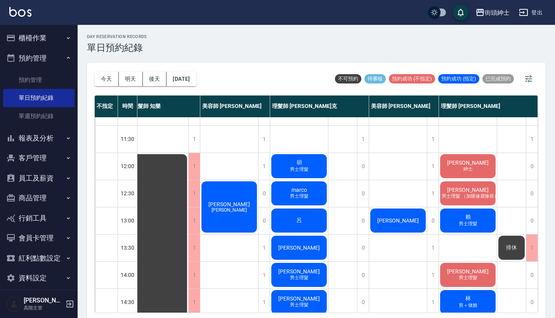
click at [396, 212] on div "余秉憲" at bounding box center [398, 220] width 58 height 26
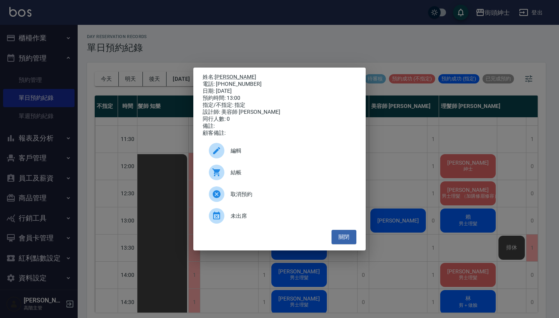
click at [248, 152] on span "編輯" at bounding box center [291, 151] width 120 height 8
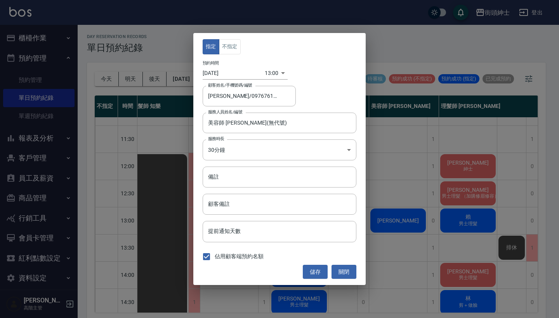
click at [405, 158] on div "指定 不指定 預約時間 2025/10/06 13:00 1759726800000 顧客姓名/手機號碼/編號 余秉憲/0976761024 顧客姓名/手機號…" at bounding box center [279, 159] width 559 height 318
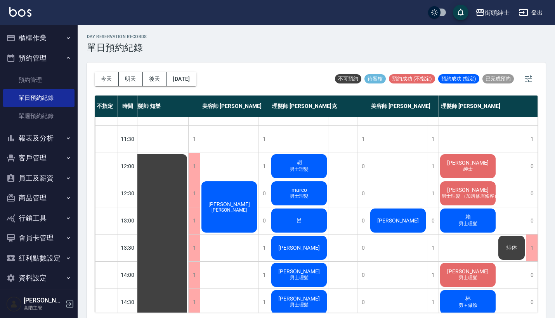
click at [479, 188] on div "余秉憲 男士理髮 （加購修眉修容）" at bounding box center [468, 193] width 58 height 26
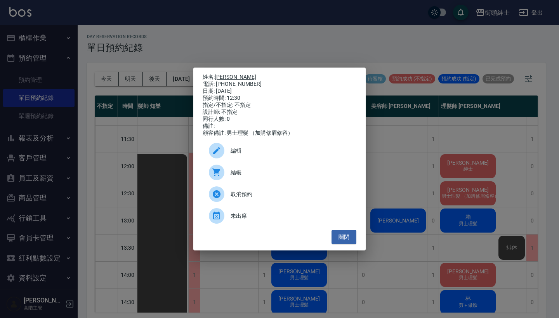
click at [226, 74] on link "余秉憲" at bounding box center [236, 77] width 42 height 6
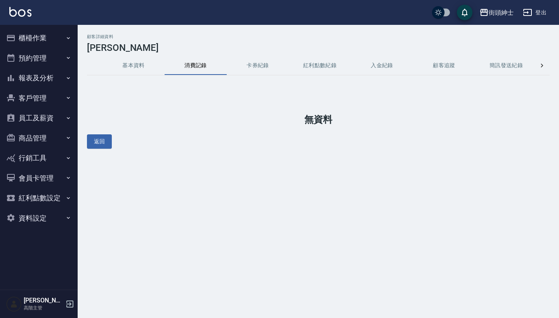
click at [133, 60] on button "基本資料" at bounding box center [133, 65] width 62 height 19
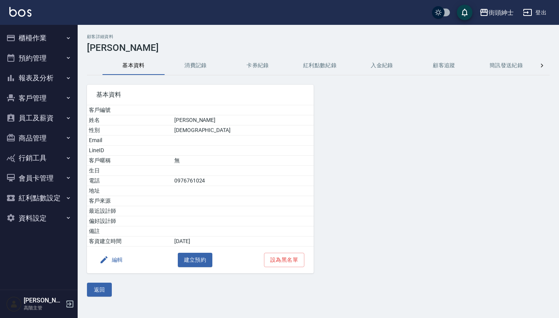
click at [114, 257] on button "編輯" at bounding box center [111, 260] width 30 height 14
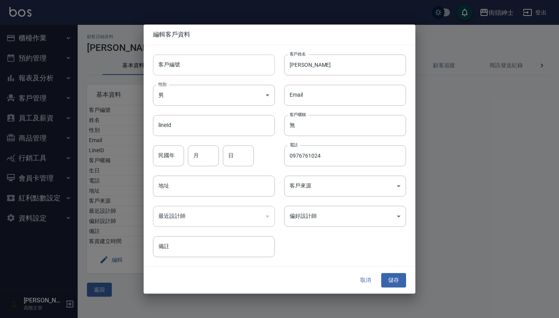
click at [212, 62] on input "客戶編號" at bounding box center [214, 64] width 122 height 21
click at [228, 254] on input "備註" at bounding box center [214, 246] width 122 height 21
click at [339, 65] on input "余秉憲" at bounding box center [345, 64] width 122 height 21
type input "[PERSON_NAME] 不拿券"
click at [391, 280] on button "儲存" at bounding box center [393, 280] width 25 height 14
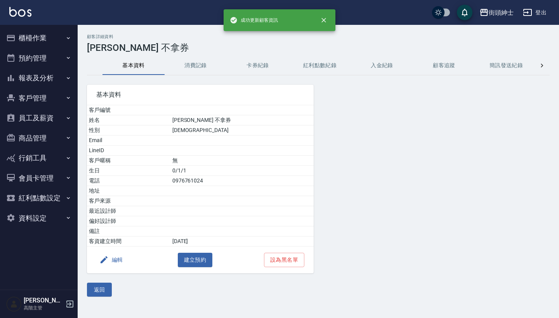
click at [47, 56] on button "預約管理" at bounding box center [38, 58] width 71 height 20
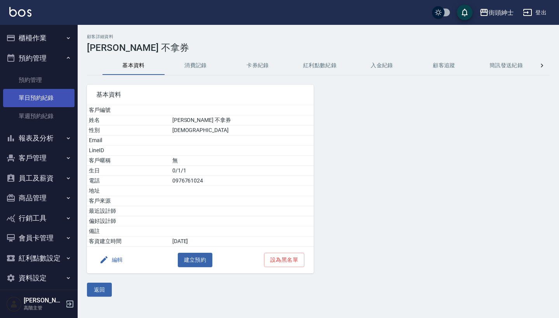
click at [51, 103] on link "單日預約紀錄" at bounding box center [38, 98] width 71 height 18
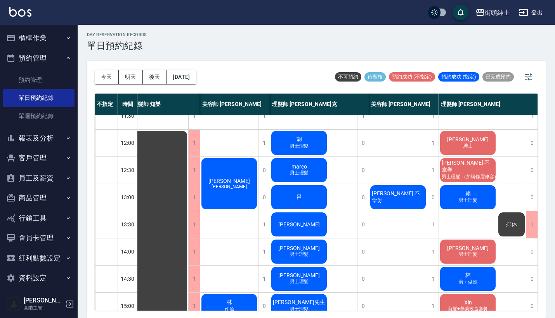
scroll to position [56, 11]
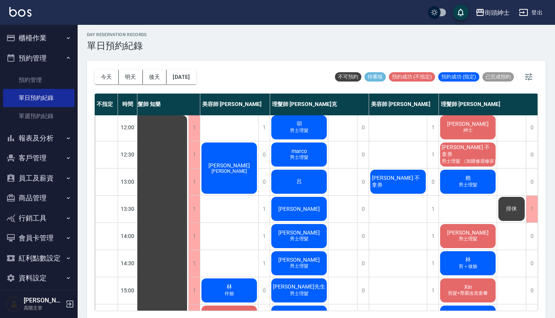
click at [473, 160] on span "男士理髮 （加購修眉修容）" at bounding box center [470, 161] width 60 height 7
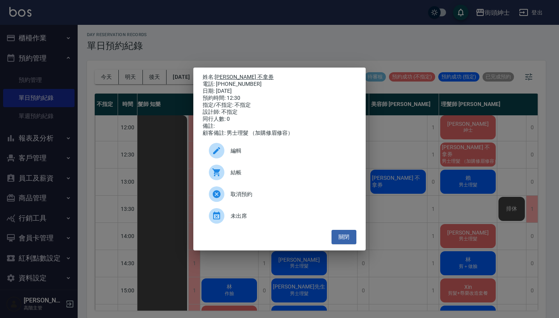
click at [238, 75] on link "[PERSON_NAME] 不拿券" at bounding box center [244, 77] width 59 height 6
click at [538, 239] on div "姓名: 余秉憲 不拿券 電話: 0976761024 日期: 2025/10/06 預約時間: 12:30 指定/不指定: 不指定 設計師: 不指定 同行人數…" at bounding box center [279, 159] width 559 height 318
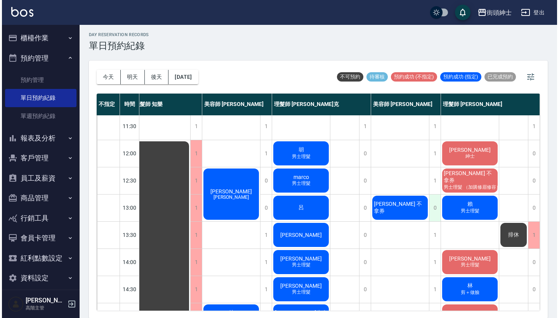
scroll to position [24, 7]
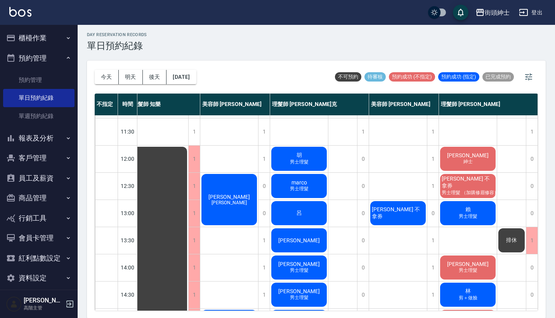
click at [463, 189] on span "男士理髮 （加購修眉修容）" at bounding box center [470, 192] width 60 height 7
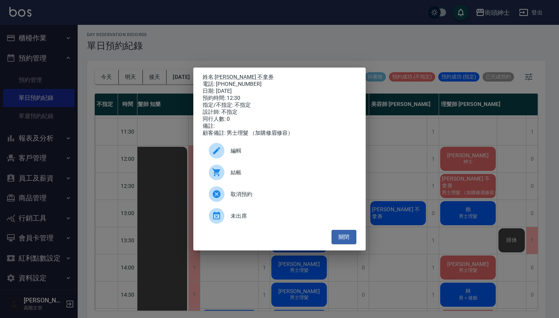
click at [446, 195] on div "姓名: 余秉憲 不拿券 電話: 0976761024 日期: 2025/10/06 預約時間: 12:30 指定/不指定: 不指定 設計師: 不指定 同行人數…" at bounding box center [279, 159] width 559 height 318
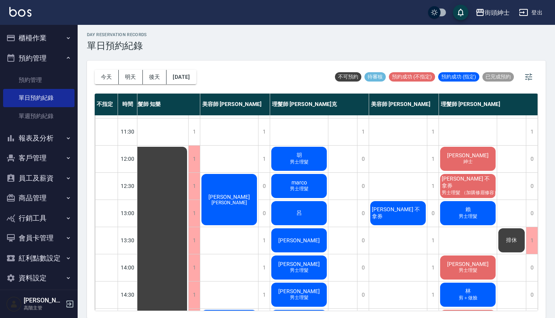
click at [476, 189] on span "男士理髮 （加購修眉修容）" at bounding box center [470, 192] width 60 height 7
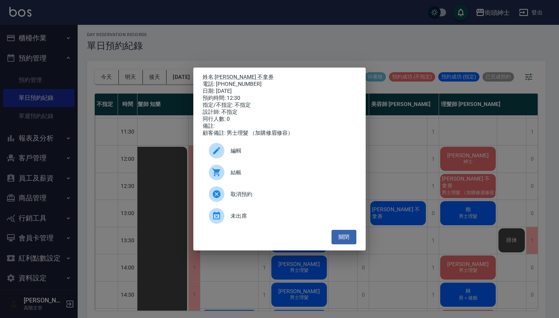
click at [328, 170] on div "結帳" at bounding box center [280, 173] width 154 height 22
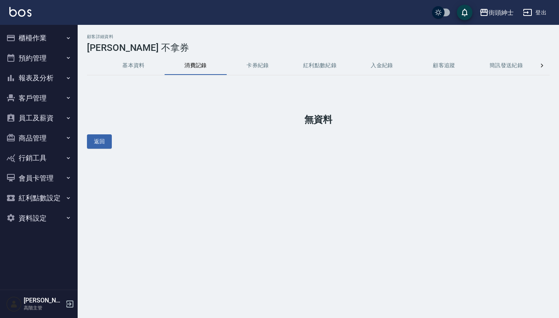
click at [133, 68] on button "基本資料" at bounding box center [133, 65] width 62 height 19
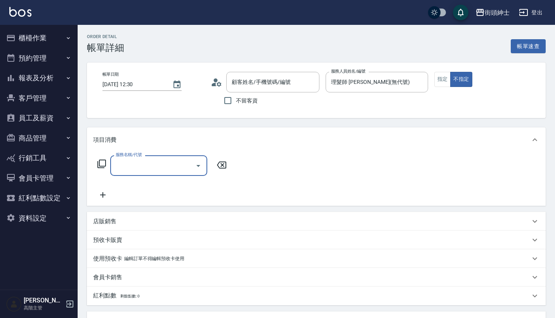
type input "[PERSON_NAME] 不拿券/0976761024/"
click at [165, 157] on div "服務名稱/代號" at bounding box center [158, 165] width 97 height 21
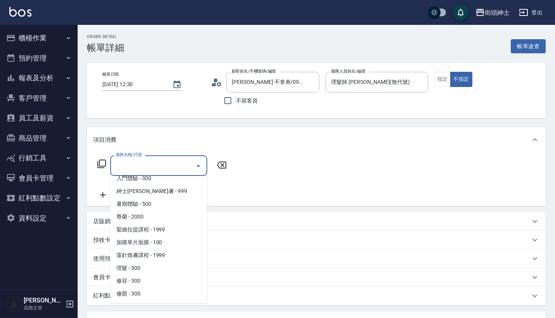
scroll to position [71, 0]
click at [164, 263] on span "理髮 - 500" at bounding box center [158, 268] width 97 height 13
type input "理髮(A02)"
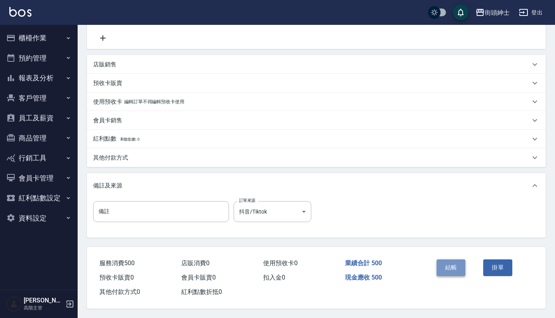
click at [452, 266] on button "結帳" at bounding box center [451, 267] width 29 height 16
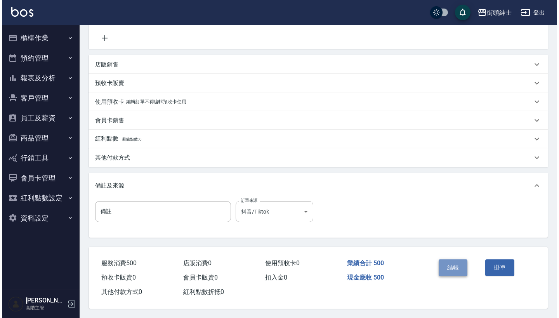
scroll to position [161, 0]
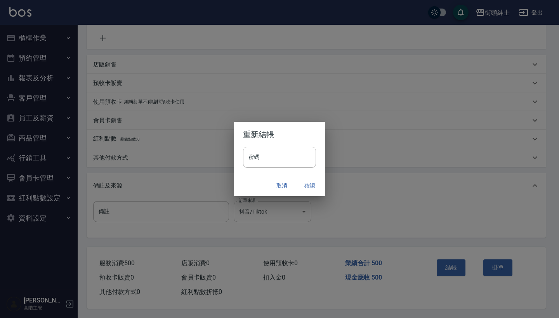
click at [311, 184] on button "確認" at bounding box center [309, 186] width 25 height 14
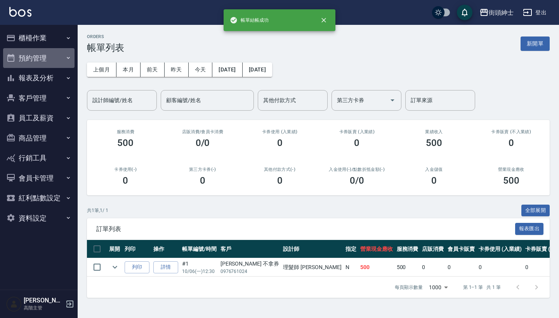
click at [50, 59] on button "預約管理" at bounding box center [38, 58] width 71 height 20
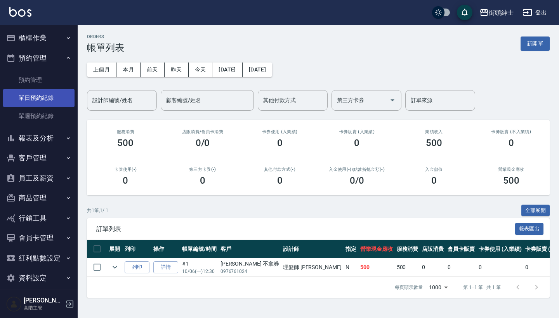
click at [48, 96] on link "單日預約紀錄" at bounding box center [38, 98] width 71 height 18
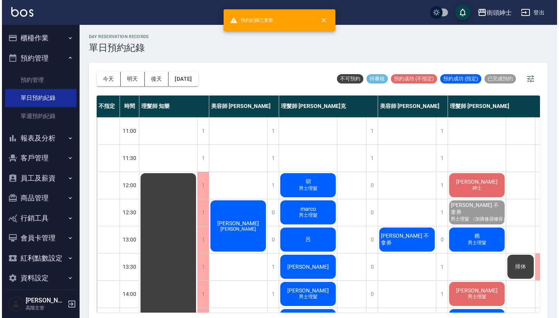
scroll to position [31, 0]
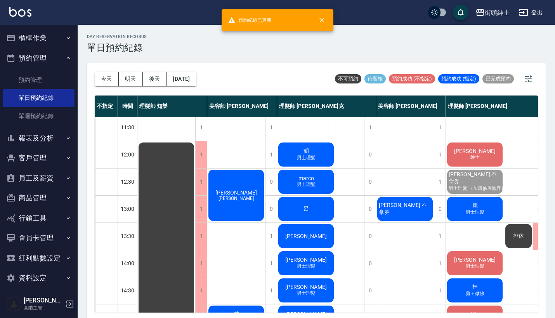
click at [406, 204] on div "[PERSON_NAME] 不拿券" at bounding box center [405, 209] width 58 height 26
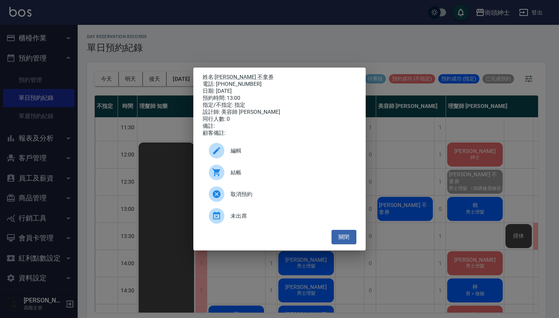
click at [277, 177] on span "結帳" at bounding box center [291, 172] width 120 height 8
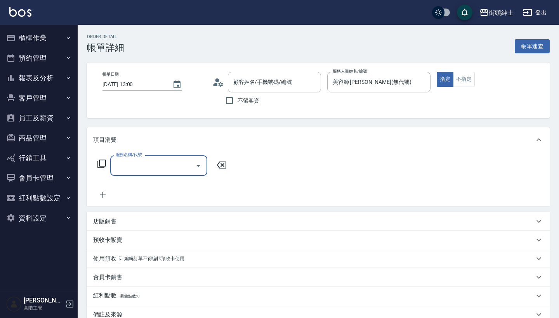
type input "[PERSON_NAME] 不拿券/0976761024/"
click at [170, 159] on input "服務名稱/代號" at bounding box center [153, 166] width 78 height 14
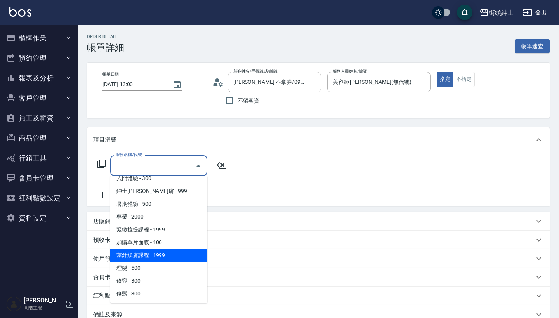
scroll to position [71, 0]
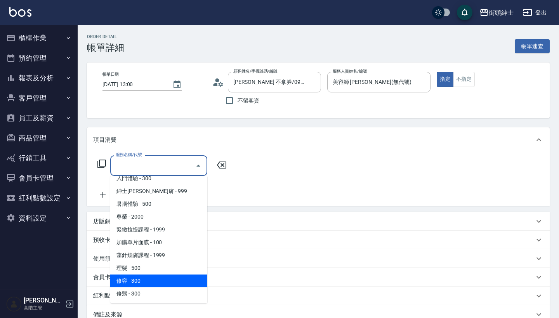
click at [156, 284] on span "修容 - 300" at bounding box center [158, 280] width 97 height 13
type input "修容(A03)"
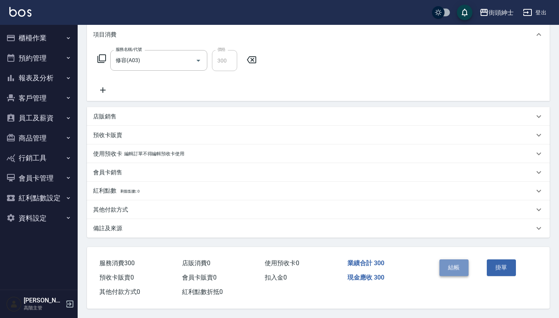
click at [456, 263] on button "結帳" at bounding box center [453, 267] width 29 height 16
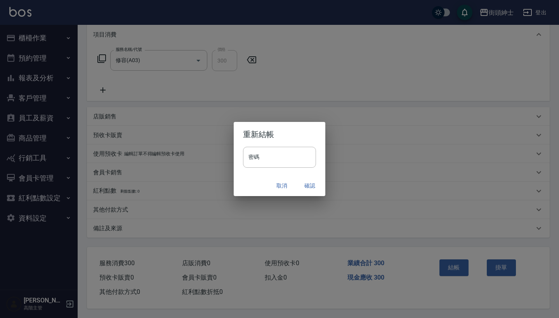
click at [307, 186] on button "確認" at bounding box center [309, 186] width 25 height 14
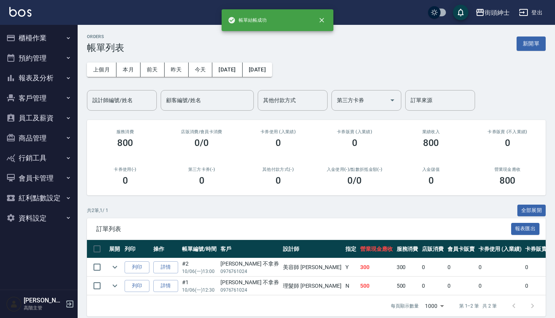
click at [51, 61] on button "預約管理" at bounding box center [38, 58] width 71 height 20
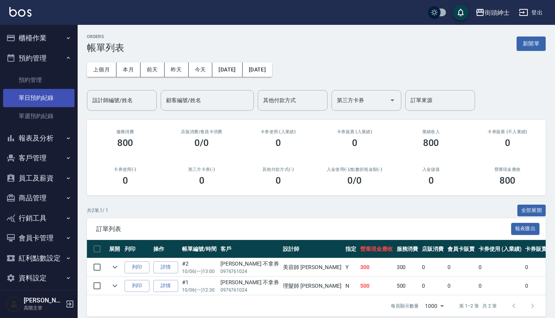
click at [43, 104] on link "單日預約紀錄" at bounding box center [38, 98] width 71 height 18
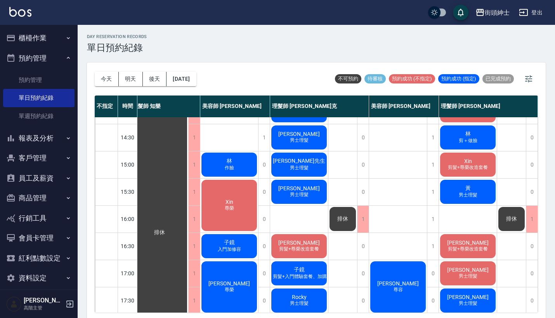
scroll to position [303, 10]
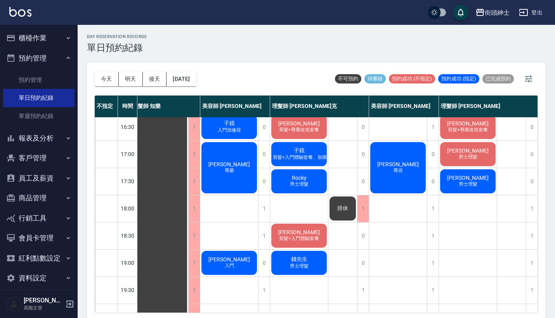
click at [403, 2] on div "街頭紳士 登出" at bounding box center [277, 12] width 555 height 25
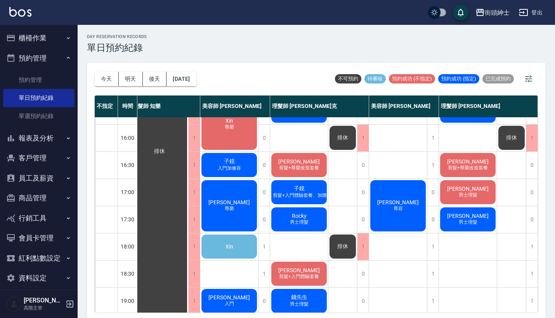
scroll to position [267, 10]
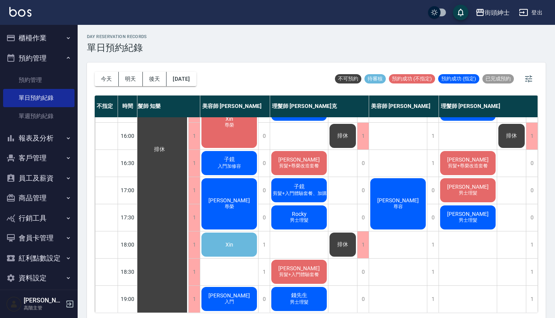
click at [232, 254] on div "Xin" at bounding box center [229, 244] width 58 height 26
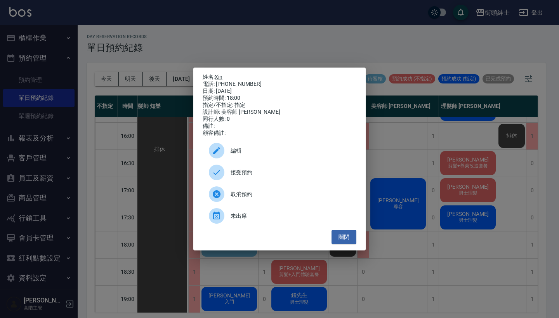
click at [315, 50] on div "姓名: Xin 電話: 0909769129 日期: 2025/10/06 預約時間: 18:00 指定/不指定: 指定 設計師: 美容師 Cherry 同行…" at bounding box center [279, 159] width 559 height 318
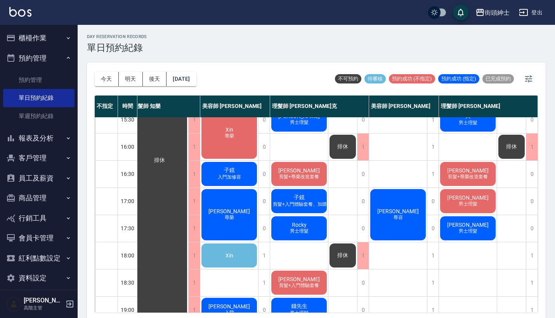
scroll to position [262, 7]
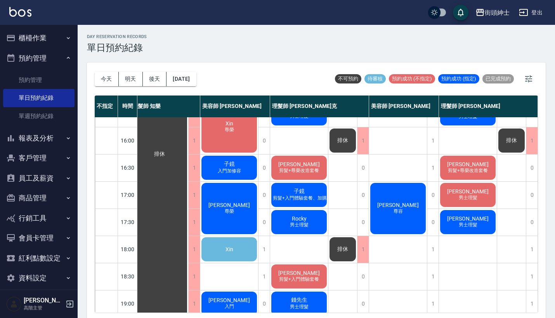
click at [237, 248] on div "Xin" at bounding box center [229, 249] width 58 height 26
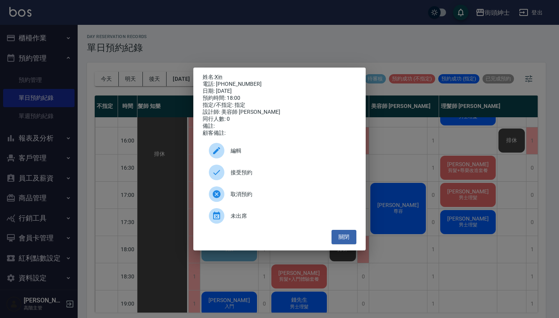
click at [300, 42] on div "姓名: Xin 電話: 0909769129 日期: 2025/10/06 預約時間: 18:00 指定/不指定: 指定 設計師: 美容師 Cherry 同行…" at bounding box center [279, 159] width 559 height 318
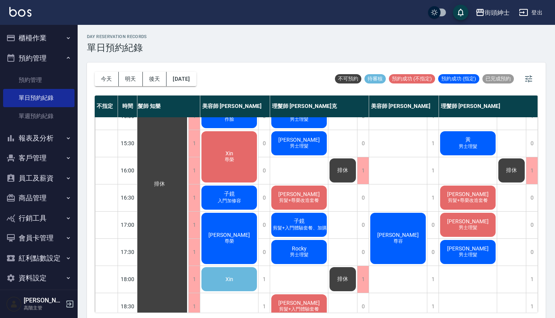
scroll to position [224, 7]
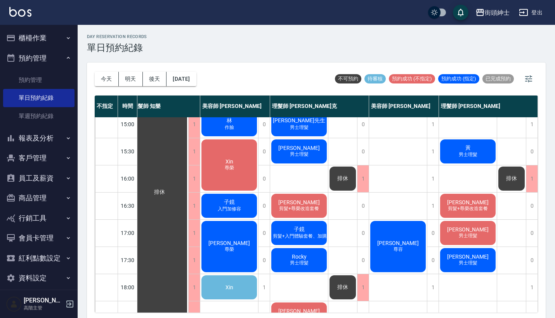
click at [240, 154] on div "Xin 尊榮" at bounding box center [229, 165] width 58 height 54
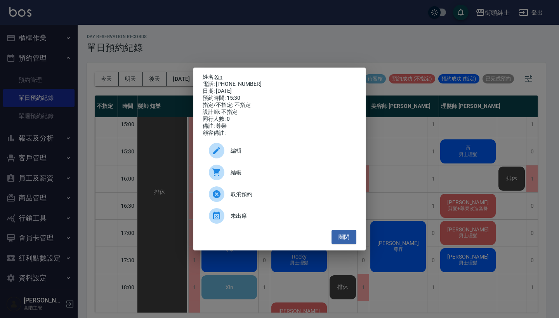
click at [302, 50] on div "姓名: Xin 電話: 0909769129 日期: 2025/10/06 預約時間: 15:30 指定/不指定: 不指定 設計師: 不指定 同行人數: 0 …" at bounding box center [279, 159] width 559 height 318
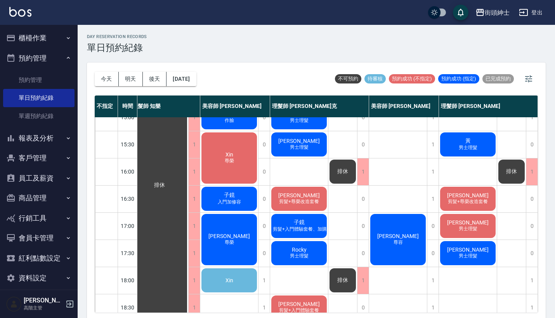
scroll to position [231, 7]
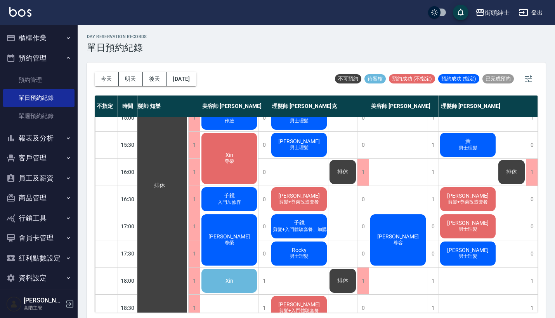
click at [245, 162] on div "Xin 尊榮" at bounding box center [229, 159] width 58 height 54
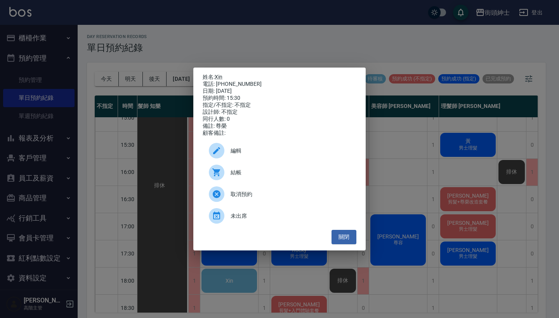
click at [303, 47] on div "姓名: Xin 電話: 0909769129 日期: 2025/10/06 預約時間: 15:30 指定/不指定: 不指定 設計師: 不指定 同行人數: 0 …" at bounding box center [279, 159] width 559 height 318
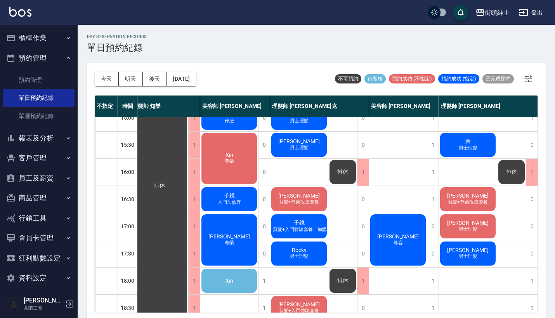
scroll to position [191, 7]
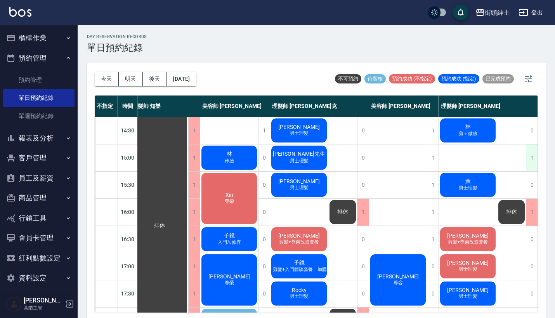
click at [531, 162] on div "1" at bounding box center [532, 157] width 12 height 27
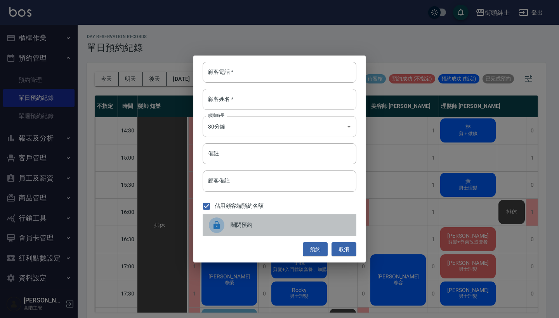
click at [259, 222] on span "關閉預約" at bounding box center [291, 225] width 120 height 8
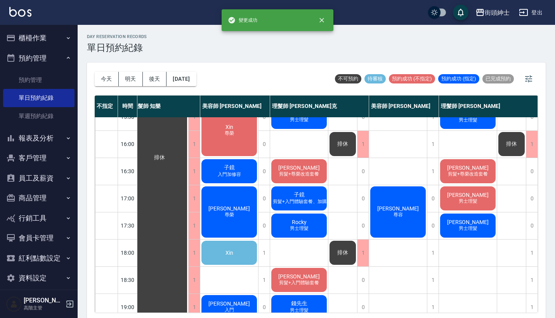
scroll to position [260, 11]
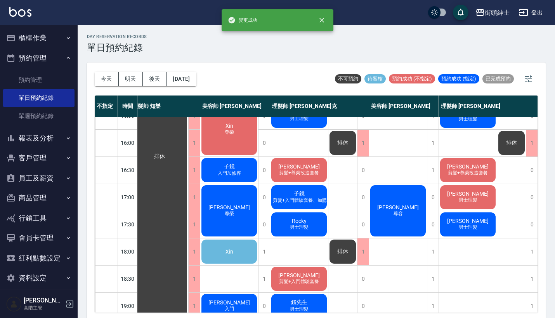
click at [237, 244] on div "Xin" at bounding box center [229, 251] width 58 height 26
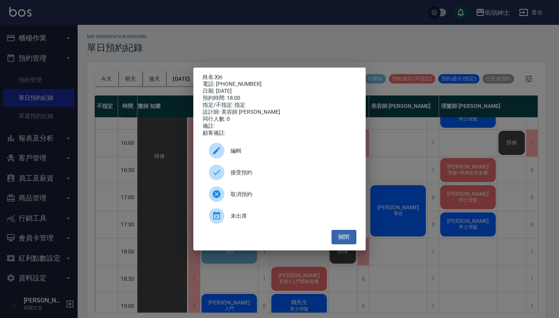
click at [413, 178] on div "姓名: Xin 電話: 0909769129 日期: 2025/10/06 預約時間: 18:00 指定/不指定: 指定 設計師: 美容師 Cherry 同行…" at bounding box center [279, 159] width 559 height 318
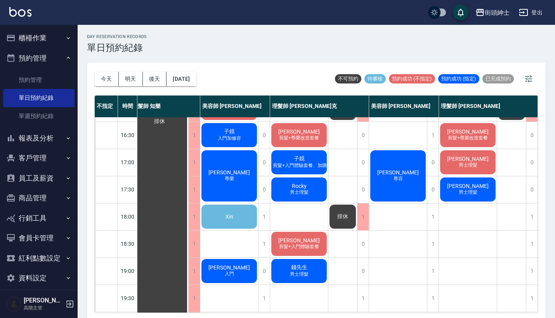
scroll to position [299, 9]
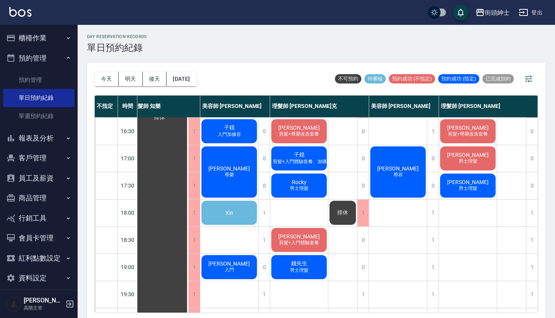
click at [244, 211] on div "Xin" at bounding box center [229, 213] width 58 height 26
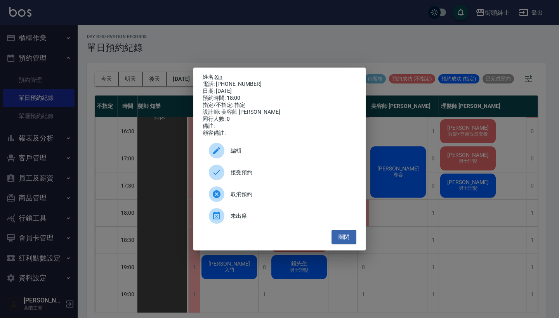
click at [228, 26] on div "姓名: Xin 電話: 0909769129 日期: 2025/10/06 預約時間: 18:00 指定/不指定: 指定 設計師: 美容師 Cherry 同行…" at bounding box center [279, 159] width 559 height 318
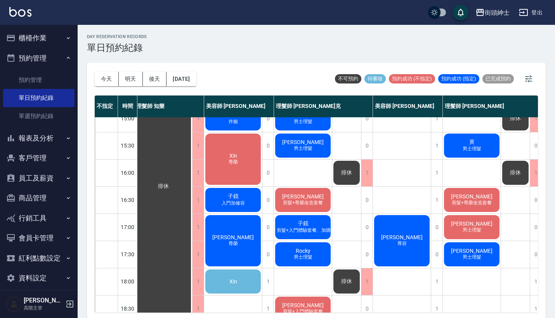
scroll to position [234, 3]
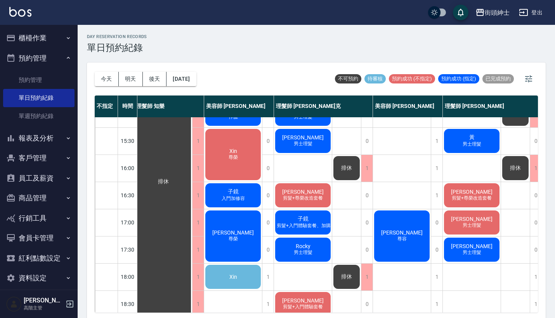
click at [238, 279] on span "Xin" at bounding box center [233, 277] width 11 height 6
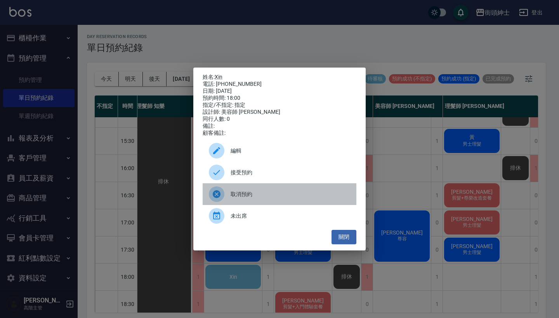
click at [246, 198] on span "取消預約" at bounding box center [291, 194] width 120 height 8
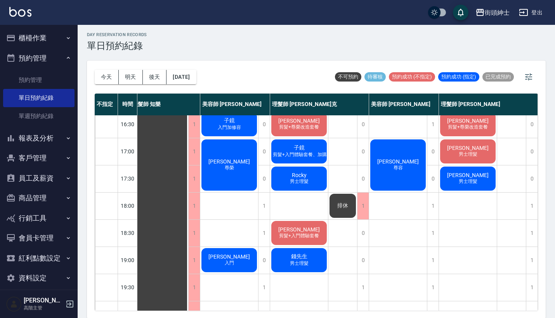
scroll to position [260, 10]
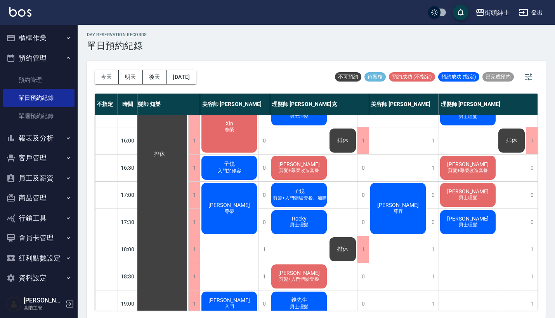
click at [65, 35] on icon "button" at bounding box center [68, 38] width 6 height 6
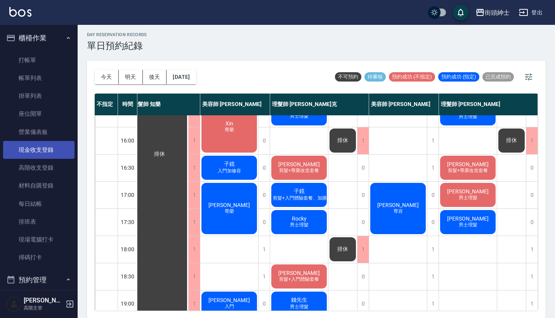
click at [58, 153] on link "現金收支登錄" at bounding box center [38, 150] width 71 height 18
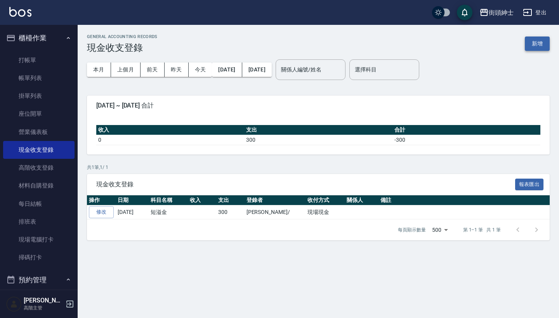
click at [534, 48] on button "新增" at bounding box center [537, 43] width 25 height 14
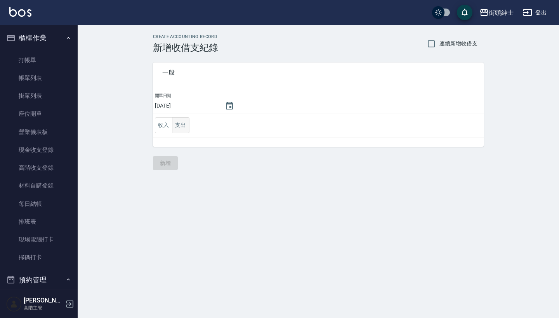
click at [179, 124] on button "支出" at bounding box center [180, 125] width 17 height 16
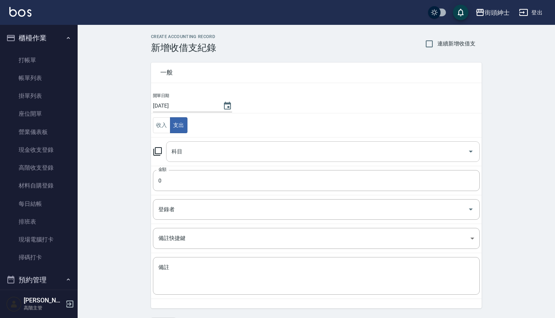
click at [205, 147] on input "科目" at bounding box center [317, 152] width 295 height 14
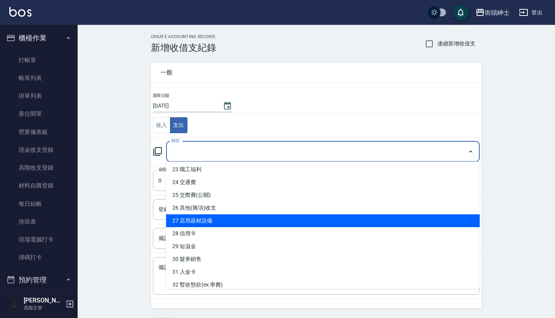
scroll to position [387, 0]
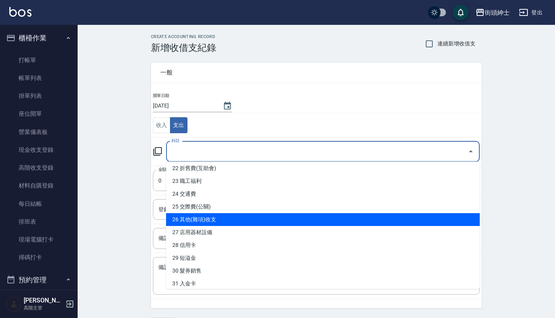
click at [222, 218] on li "26 其他(雜項)收支" at bounding box center [323, 219] width 314 height 13
type input "26 其他(雜項)收支"
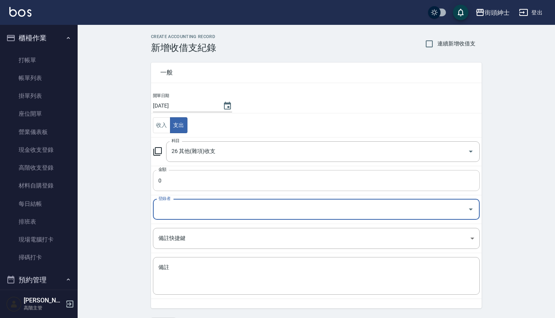
click at [203, 181] on input "0" at bounding box center [316, 180] width 327 height 21
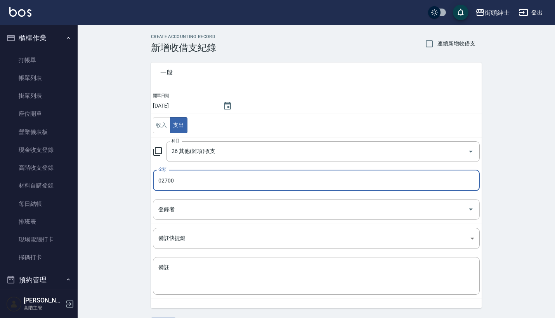
type input "02700"
click at [186, 213] on input "登錄者" at bounding box center [310, 210] width 308 height 14
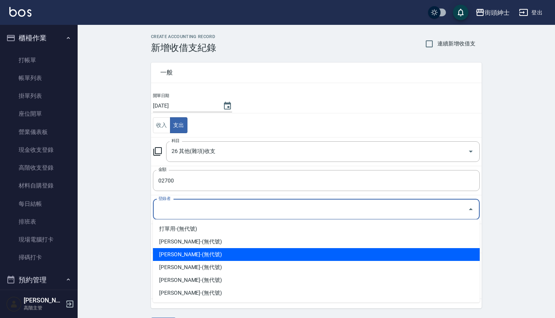
click at [212, 261] on li "洪庭萱-(無代號)" at bounding box center [316, 254] width 327 height 13
type input "洪庭萱-(無代號)"
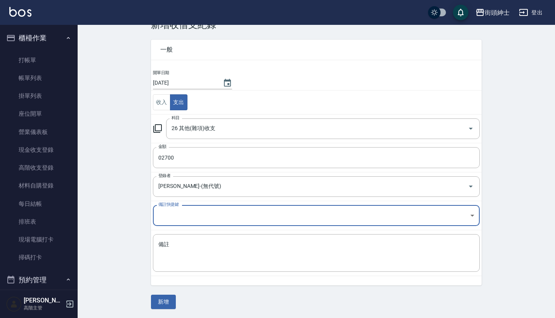
scroll to position [23, 0]
click at [163, 309] on div "CREATE ACCOUNTING RECORD 新增收借支紀錄 連續新增收借支 一般 開單日期 2025/10/06 收入 支出 科目 26 其他(雜項)收…" at bounding box center [317, 160] width 478 height 316
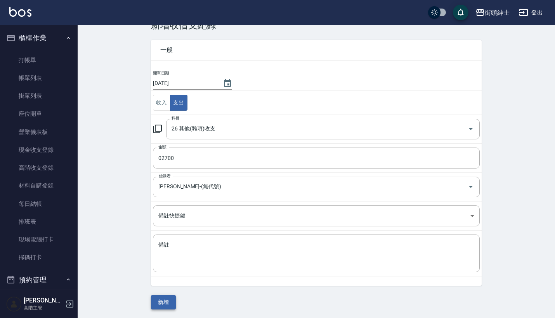
click at [163, 305] on button "新增" at bounding box center [163, 302] width 25 height 14
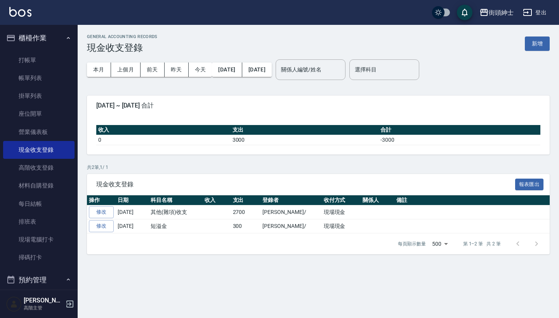
click at [56, 41] on button "櫃檯作業" at bounding box center [38, 38] width 71 height 20
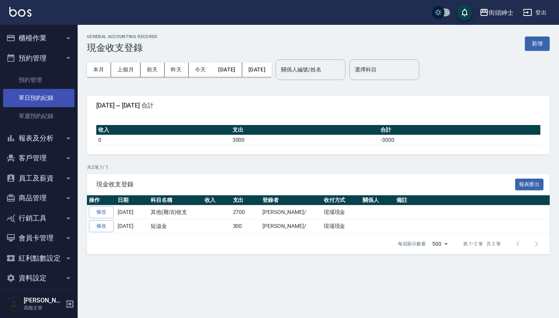
click at [52, 106] on link "單日預約紀錄" at bounding box center [38, 98] width 71 height 18
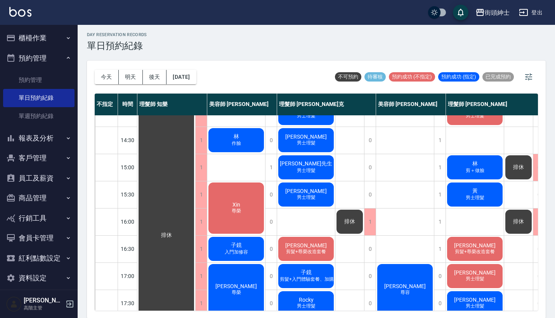
scroll to position [173, 0]
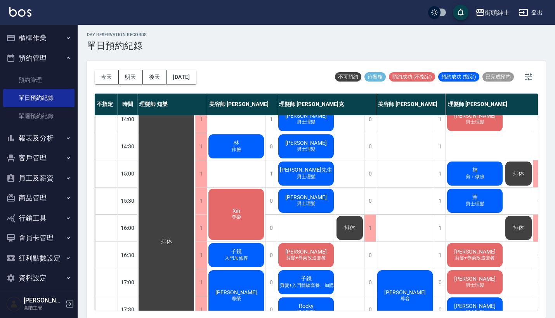
click at [513, 230] on span "排休" at bounding box center [519, 227] width 14 height 7
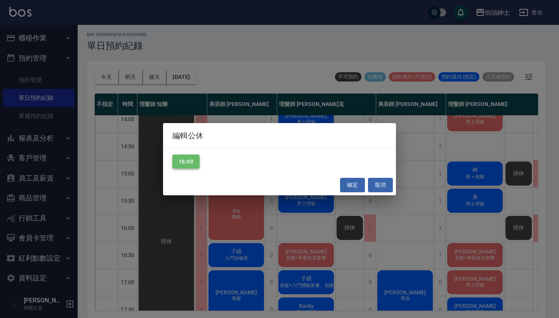
click at [187, 158] on button "16:00" at bounding box center [185, 162] width 27 height 14
click at [352, 180] on button "確定" at bounding box center [352, 185] width 25 height 14
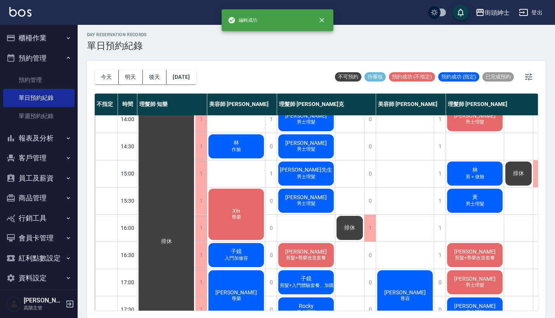
click at [515, 175] on span "排休" at bounding box center [519, 173] width 14 height 7
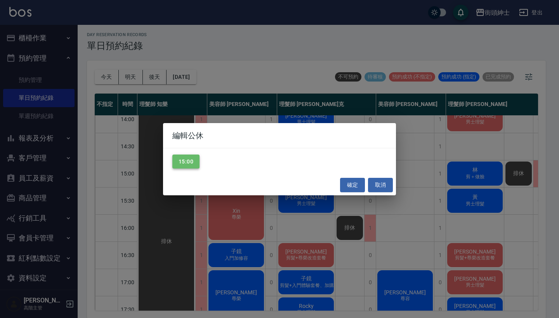
click at [194, 161] on button "15:00" at bounding box center [185, 162] width 27 height 14
click at [356, 184] on button "確定" at bounding box center [352, 185] width 25 height 14
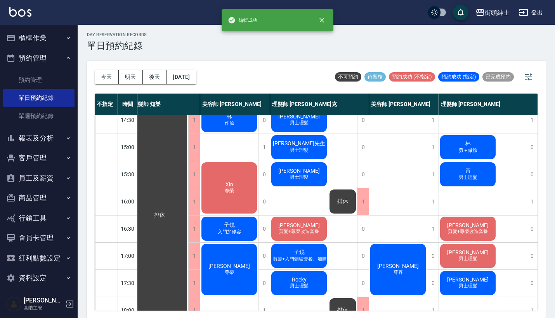
scroll to position [198, 11]
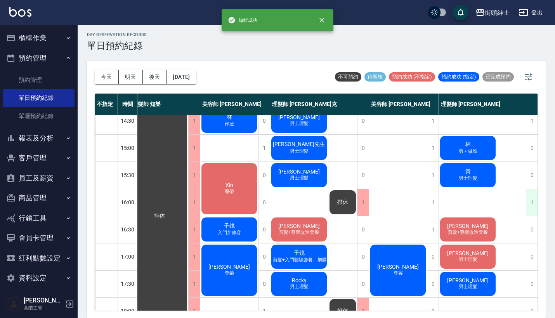
click at [527, 202] on div "1" at bounding box center [532, 202] width 12 height 27
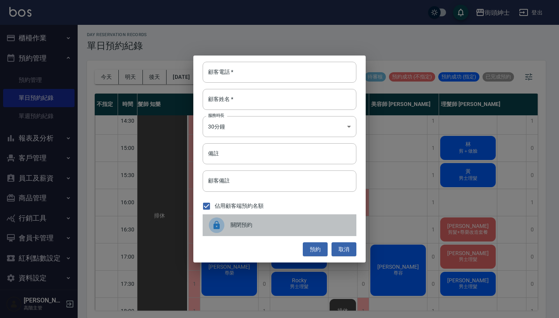
click at [247, 227] on span "關閉預約" at bounding box center [291, 225] width 120 height 8
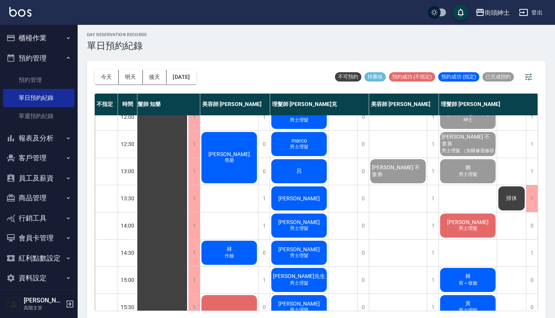
scroll to position [66, 7]
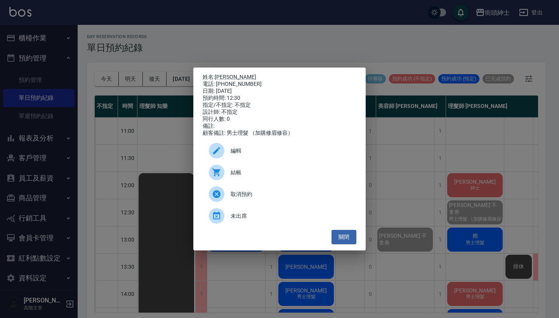
scroll to position [19, 7]
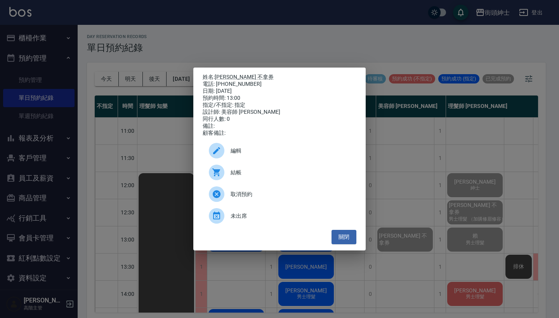
click at [125, 151] on div "姓名: [PERSON_NAME] 不拿券 電話: [PHONE_NUMBER] 日期: [DATE] 預約時間: 13:00 指定/不指定: 指定 設計師:…" at bounding box center [279, 159] width 559 height 318
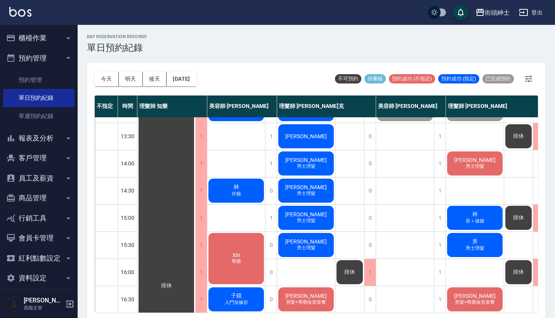
scroll to position [148, 0]
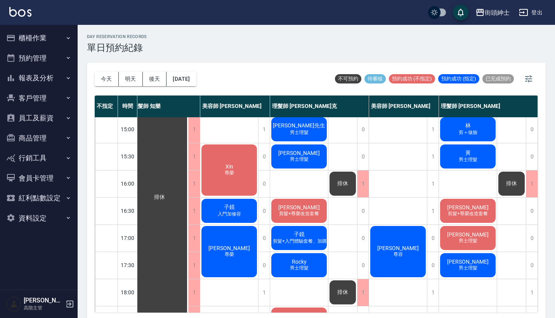
scroll to position [229, 11]
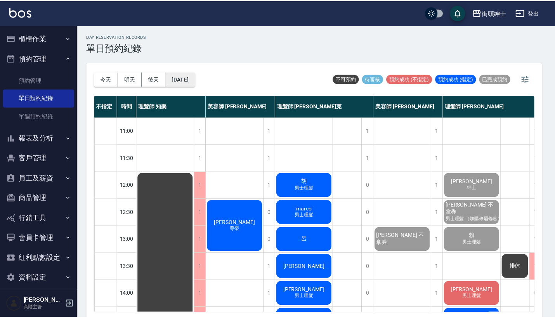
scroll to position [19, 7]
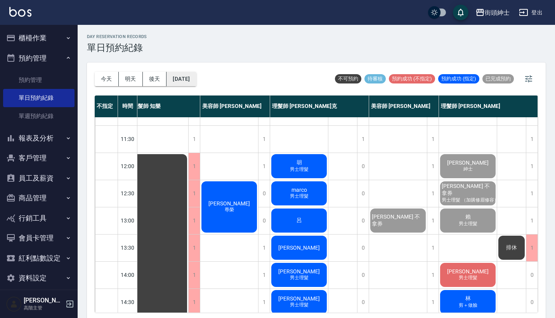
click at [194, 82] on button "[DATE]" at bounding box center [182, 79] width 30 height 14
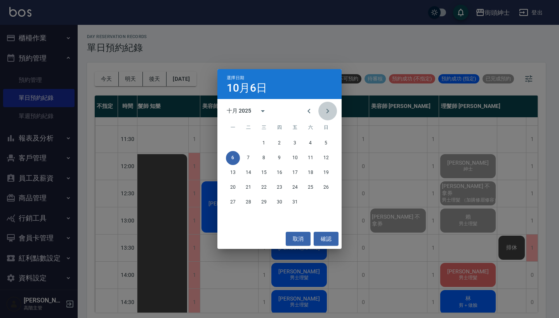
click at [326, 105] on button "Next month" at bounding box center [327, 111] width 19 height 19
click at [311, 142] on button "1" at bounding box center [311, 143] width 14 height 14
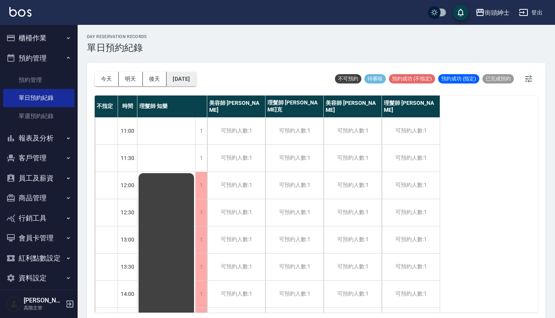
click at [190, 77] on button "2025/11/01" at bounding box center [182, 79] width 30 height 14
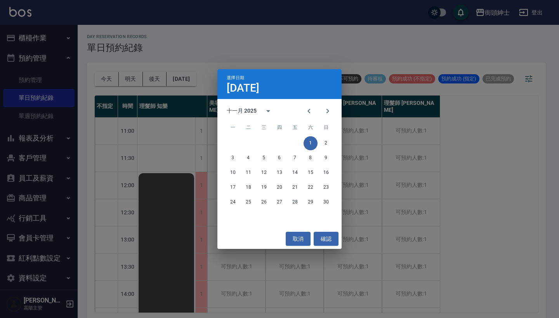
click at [274, 52] on div "選擇日期 11月1日 十一月 2025 一 二 三 四 五 六 日 1 2 3 4 5 6 7 8 9 10 11 12 13 14 15 16 17 18 …" at bounding box center [279, 159] width 559 height 318
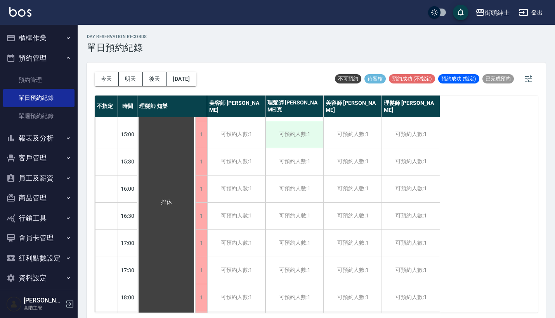
scroll to position [215, 0]
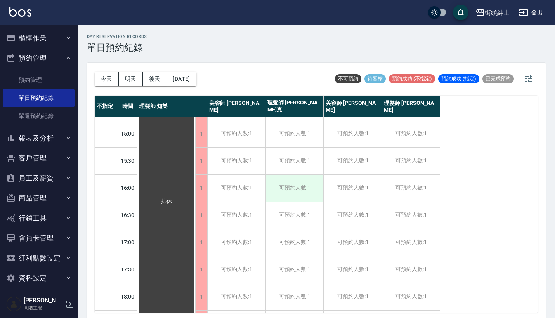
click at [302, 187] on div "可預約人數:1" at bounding box center [295, 188] width 58 height 27
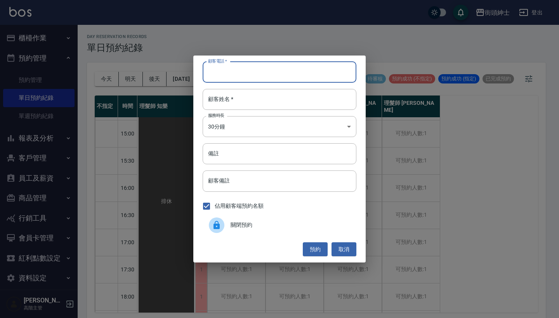
type input "＋"
type input "+"
type input "="
type input "+852 95029922"
click at [243, 116] on body "街頭紳士 登出 櫃檯作業 打帳單 帳單列表 掛單列表 座位開單 營業儀表板 現金收支登錄 高階收支登錄 材料自購登錄 每日結帳 排班表 現場電腦打卡 掃碼打卡…" at bounding box center [279, 160] width 559 height 320
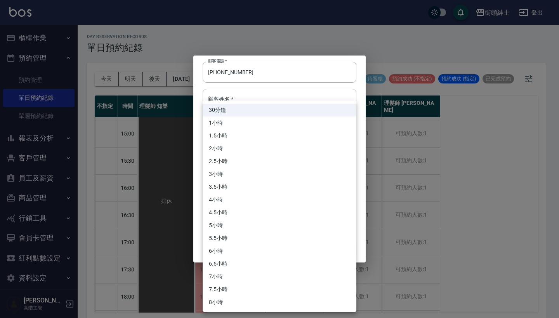
click at [247, 87] on div at bounding box center [279, 159] width 559 height 318
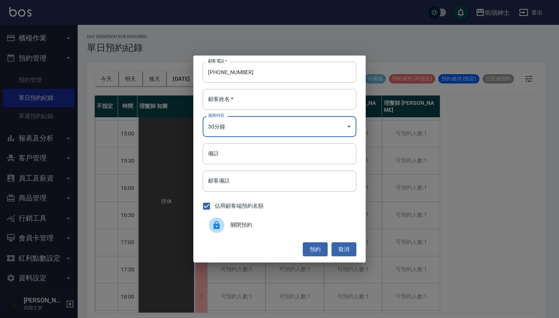
click at [247, 96] on div "30分鐘 1小時 1.5小時 2小時 2.5小時 3小時 3.5小時 4小時 4.5小時 5小時 5.5小時 6小時 6.5小時 7小時 7.5小時 8小時" at bounding box center [279, 159] width 559 height 318
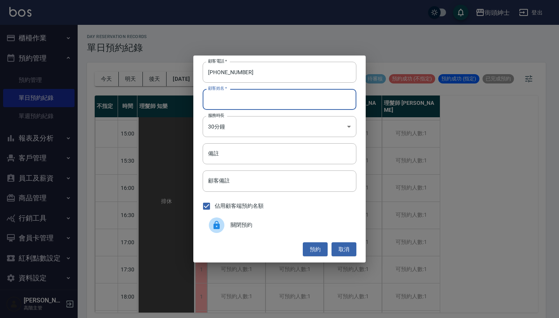
type input "ㄠ"
type input "leo yau"
click at [294, 156] on input "備註" at bounding box center [280, 153] width 154 height 21
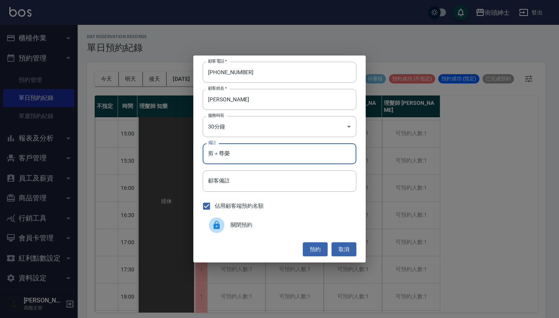
type input "剪＋尊榮"
click at [318, 249] on button "預約" at bounding box center [315, 249] width 25 height 14
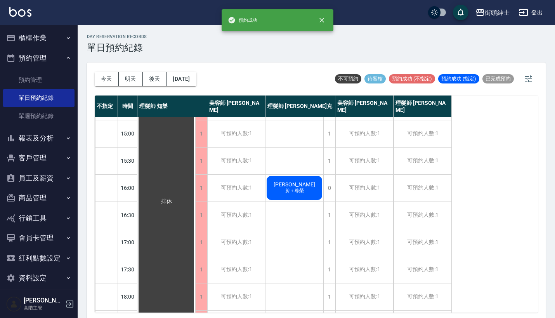
click at [291, 183] on span "leo yau" at bounding box center [294, 184] width 45 height 6
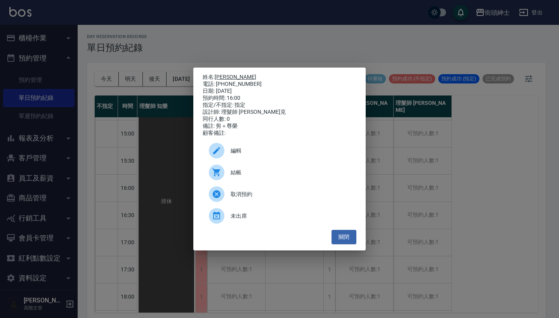
drag, startPoint x: 261, startPoint y: 79, endPoint x: 216, endPoint y: 76, distance: 44.8
click at [216, 76] on div "姓名: leo yau 電話: +852 95029922 日期: 2025/11/01 預約時間: 16:00 指定/不指定: 指定 設計師: 理髮師 Vi…" at bounding box center [280, 105] width 154 height 63
copy div "姓名: leo yau 電話: +852 95029922"
click at [261, 37] on div "姓名: leo yau 電話: +852 95029922 日期: 2025/11/01 預約時間: 16:00 指定/不指定: 指定 設計師: 理髮師 Vi…" at bounding box center [279, 159] width 559 height 318
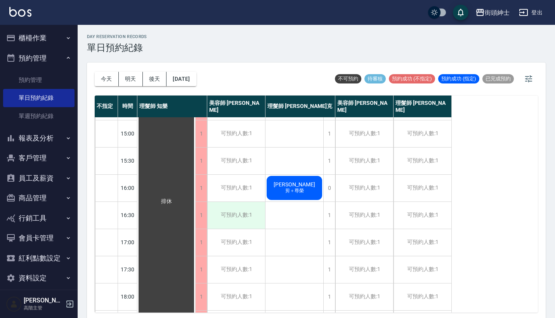
click at [247, 213] on div "可預約人數:1" at bounding box center [236, 215] width 58 height 27
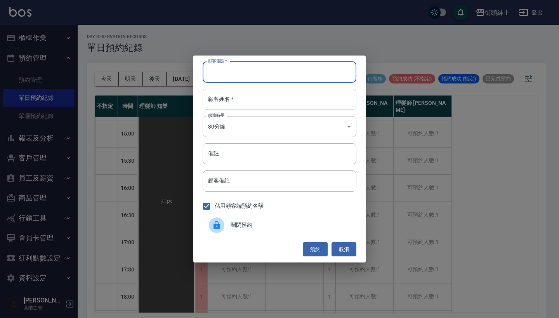
paste input "leo yau 電話: +852 95029922"
type input "leo yau 電話: +852 95029922"
paste input "leo yau 電話: +852 95029922"
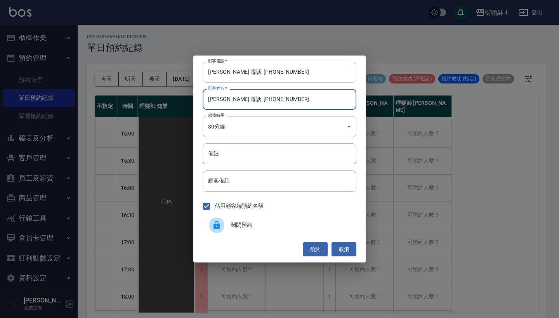
type input "leo yau 電話: +852 95029922"
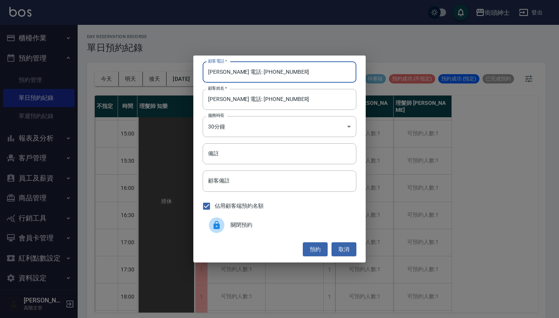
drag, startPoint x: 239, startPoint y: 72, endPoint x: 186, endPoint y: 70, distance: 52.4
click at [186, 70] on div "顧客電話   * leo yau 電話: +852 95029922 顧客電話   * 顧客姓名   * leo yau 電話: +852 95029922 …" at bounding box center [279, 159] width 559 height 318
type input "+852 95029922"
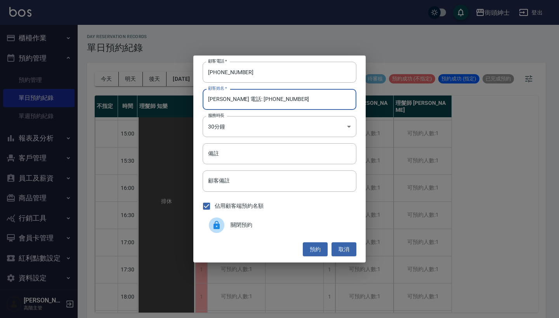
drag, startPoint x: 294, startPoint y: 103, endPoint x: 229, endPoint y: 101, distance: 65.3
click at [229, 101] on input "leo yau 電話: +852 95029922" at bounding box center [280, 99] width 154 height 21
type input "leo yau"
click at [240, 145] on input "備註" at bounding box center [280, 153] width 154 height 21
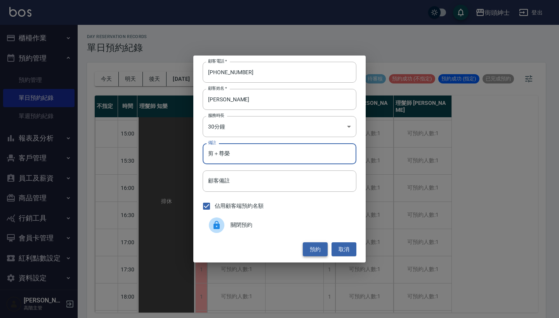
type input "剪＋尊榮"
click at [314, 247] on button "預約" at bounding box center [315, 249] width 25 height 14
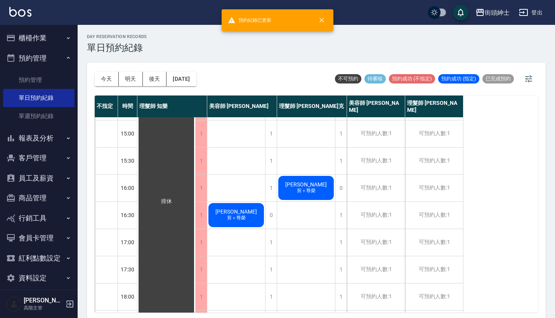
click at [236, 215] on span "剪＋尊榮" at bounding box center [237, 218] width 22 height 7
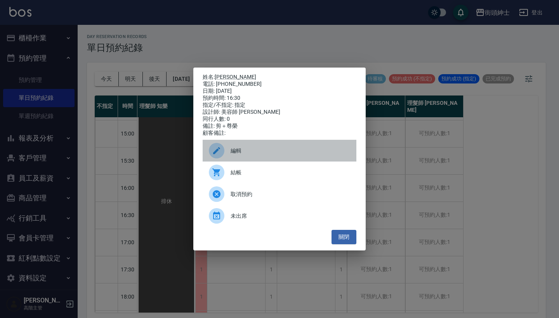
click at [256, 155] on span "編輯" at bounding box center [291, 151] width 120 height 8
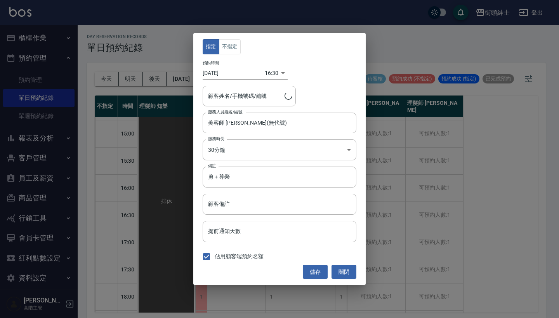
type input "leo yau/+852 95029922"
click at [260, 146] on body "街頭紳士 登出 櫃檯作業 打帳單 帳單列表 掛單列表 座位開單 營業儀表板 現金收支登錄 高階收支登錄 材料自購登錄 每日結帳 排班表 現場電腦打卡 掃碼打卡…" at bounding box center [279, 160] width 559 height 320
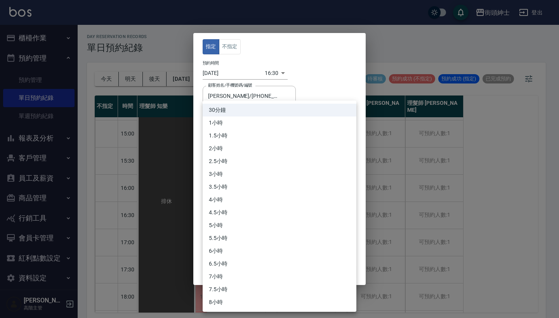
click at [262, 124] on li "1小時" at bounding box center [280, 122] width 154 height 13
type input "2"
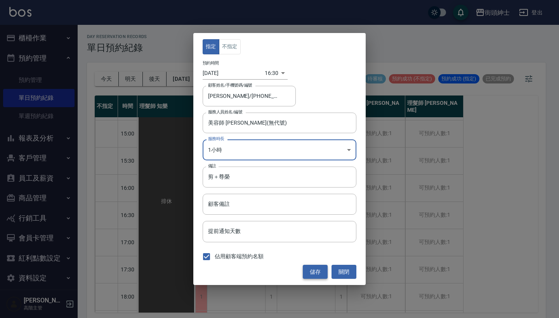
click at [319, 271] on button "儲存" at bounding box center [315, 272] width 25 height 14
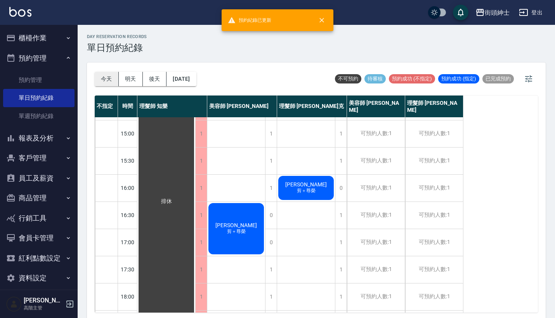
click at [106, 77] on button "今天" at bounding box center [107, 79] width 24 height 14
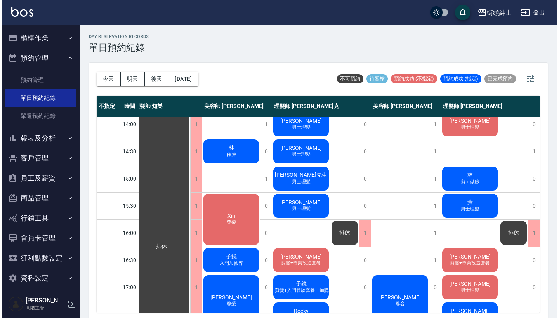
scroll to position [170, 10]
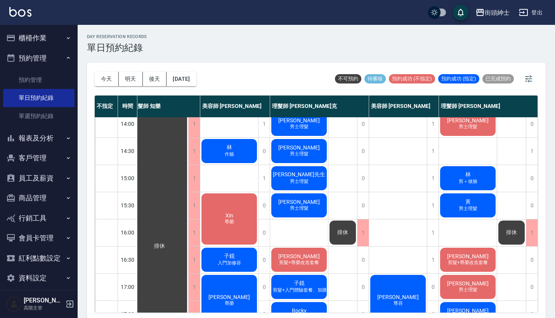
click at [236, 141] on div "林 作臉" at bounding box center [229, 151] width 58 height 26
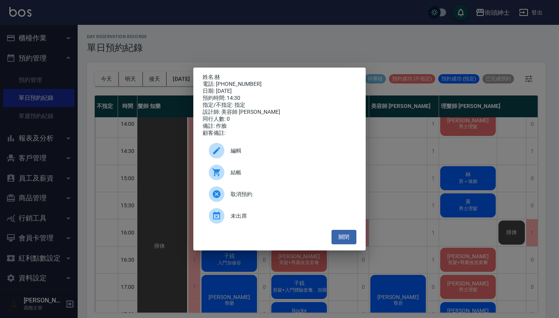
click at [238, 175] on span "結帳" at bounding box center [291, 172] width 120 height 8
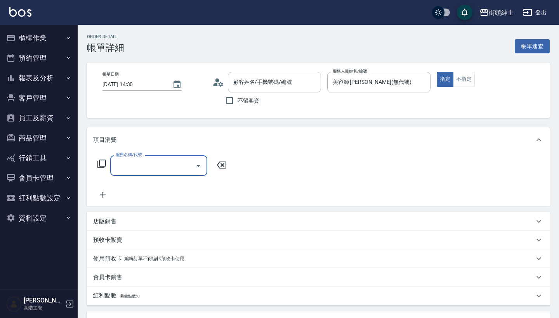
type input "林/0926770976/null"
click at [168, 176] on div "服務名稱/代號 服務名稱/代號" at bounding box center [162, 177] width 138 height 44
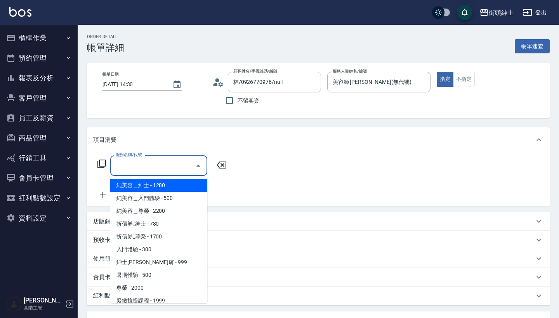
click at [171, 169] on input "服務名稱/代號" at bounding box center [153, 166] width 78 height 14
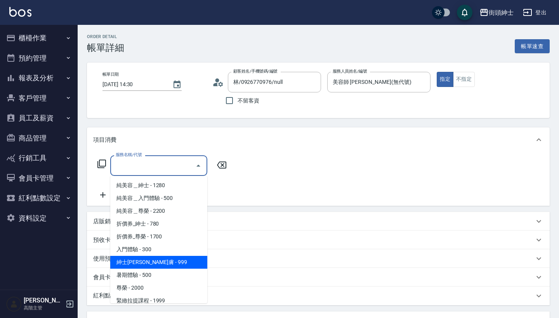
click at [174, 265] on span "紳士[PERSON_NAME]膚 - 999" at bounding box center [158, 262] width 97 height 13
type input "紳士[PERSON_NAME]膚"
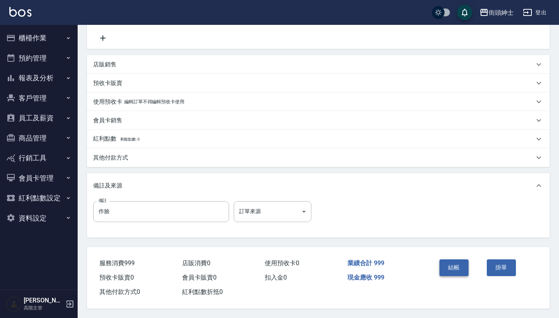
scroll to position [161, 0]
click at [463, 262] on button "結帳" at bounding box center [453, 267] width 29 height 16
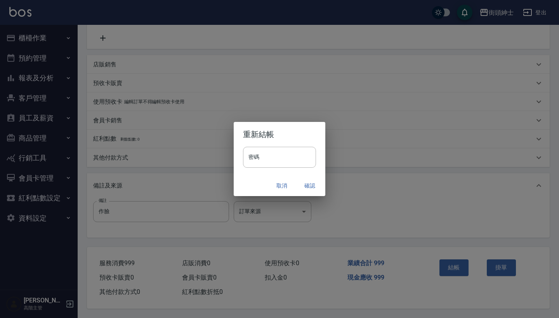
click at [312, 186] on button "確認" at bounding box center [309, 186] width 25 height 14
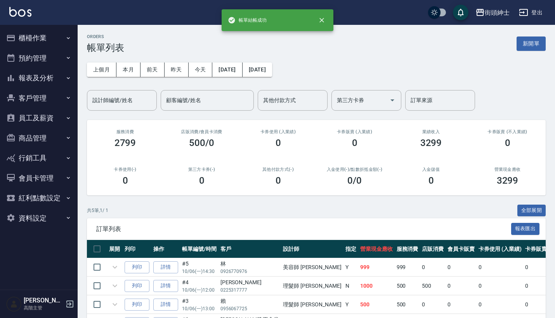
click at [59, 56] on button "預約管理" at bounding box center [38, 58] width 71 height 20
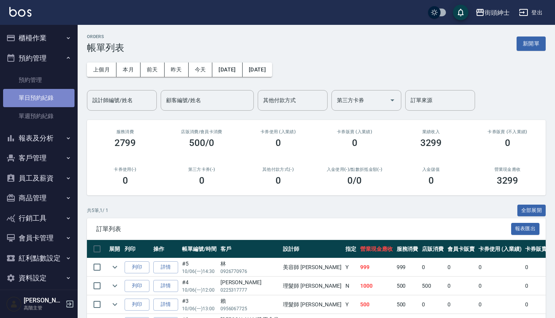
click at [56, 96] on link "單日預約紀錄" at bounding box center [38, 98] width 71 height 18
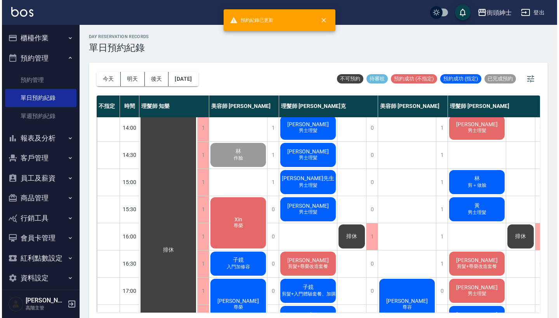
scroll to position [165, 0]
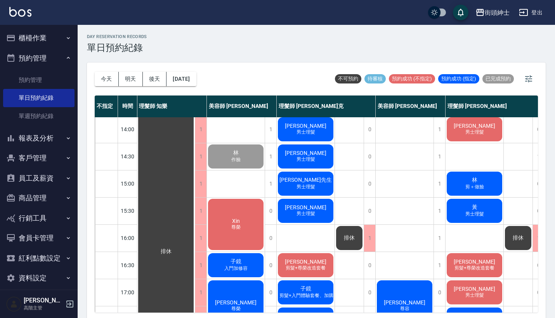
click at [483, 184] on span "剪＋做臉" at bounding box center [475, 187] width 22 height 7
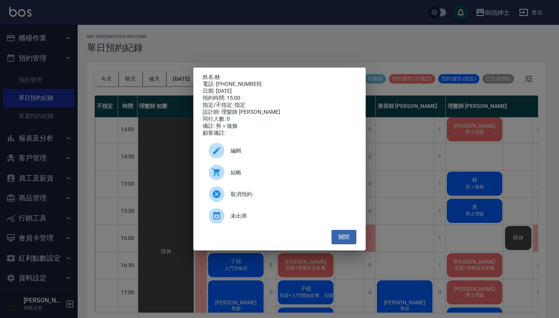
click at [271, 170] on div "結帳" at bounding box center [280, 173] width 154 height 22
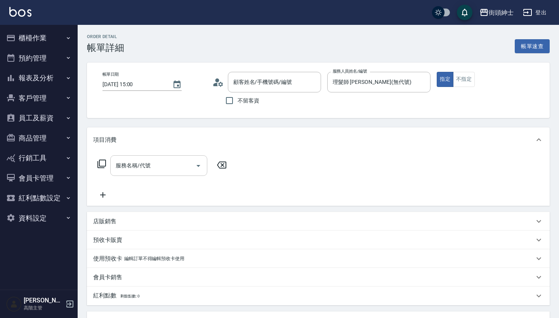
click at [162, 166] on input "服務名稱/代號" at bounding box center [153, 166] width 78 height 14
type input "林/0926770976/null"
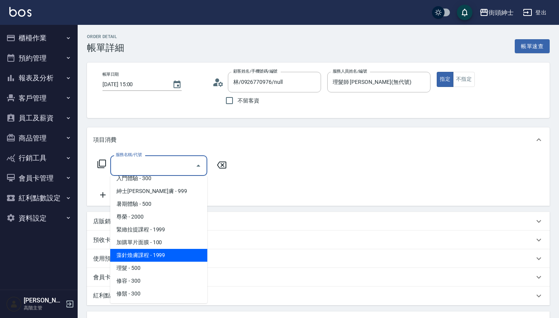
scroll to position [71, 0]
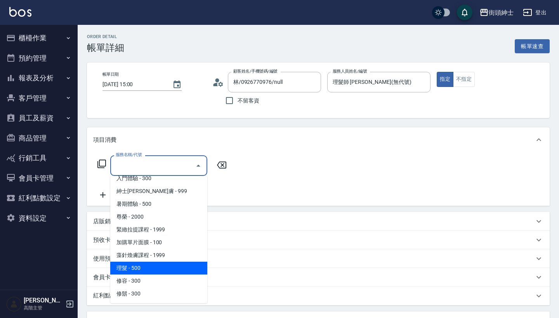
click at [161, 267] on span "理髮 - 500" at bounding box center [158, 268] width 97 height 13
type input "理髮(A02)"
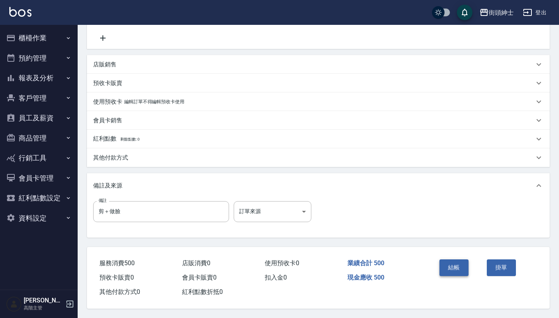
scroll to position [161, 0]
click at [457, 265] on button "結帳" at bounding box center [453, 267] width 29 height 16
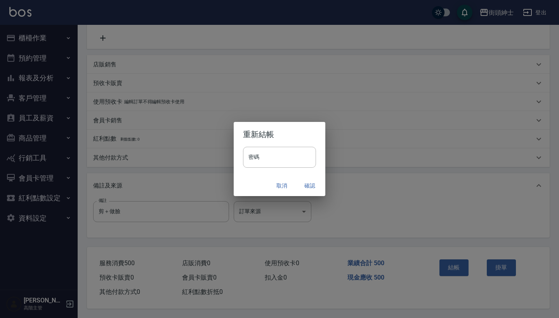
click at [309, 184] on button "確認" at bounding box center [309, 186] width 25 height 14
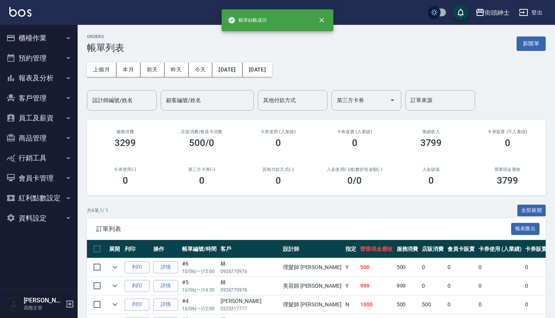
click at [59, 58] on button "預約管理" at bounding box center [38, 58] width 71 height 20
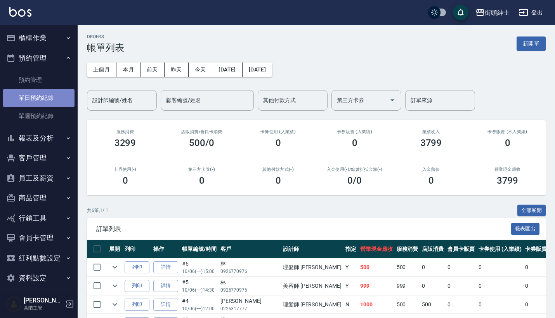
click at [51, 92] on link "單日預約紀錄" at bounding box center [38, 98] width 71 height 18
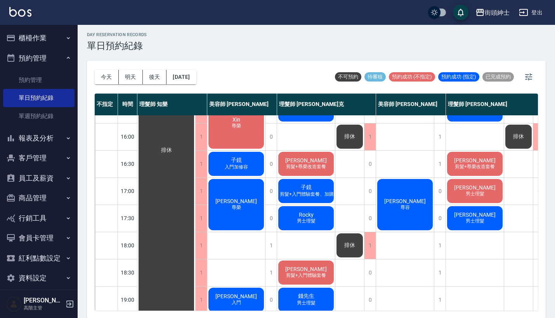
scroll to position [246, 0]
